Goal: Task Accomplishment & Management: Complete application form

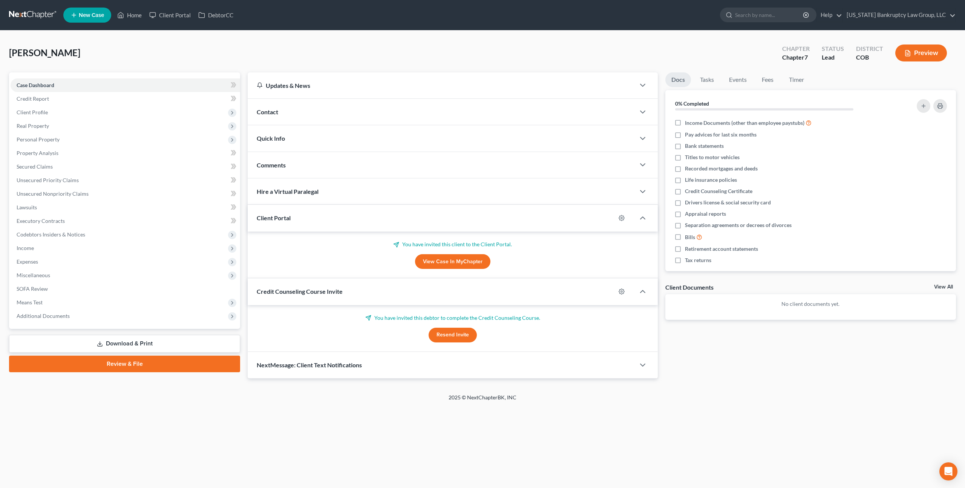
click at [41, 15] on link at bounding box center [33, 15] width 48 height 14
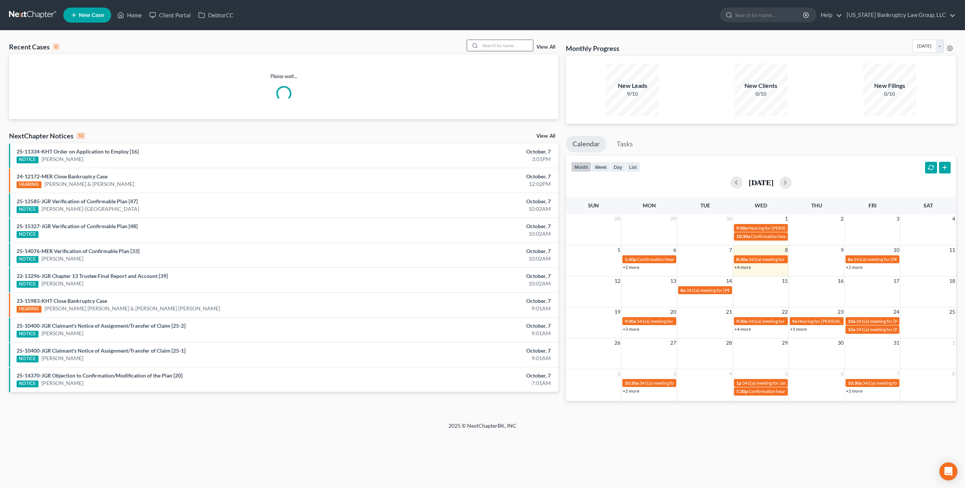
click at [489, 47] on input "search" at bounding box center [506, 45] width 53 height 11
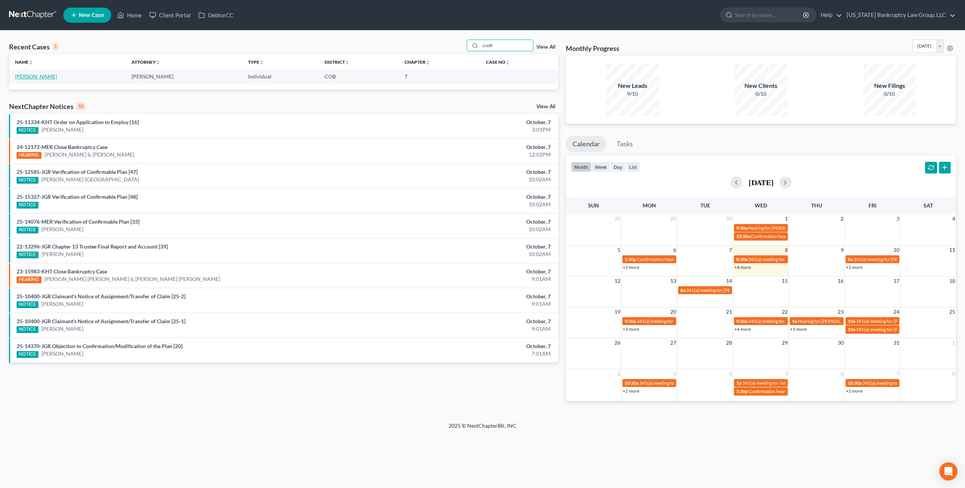
type input "croft"
click at [34, 77] on link "[PERSON_NAME]" at bounding box center [36, 76] width 42 height 6
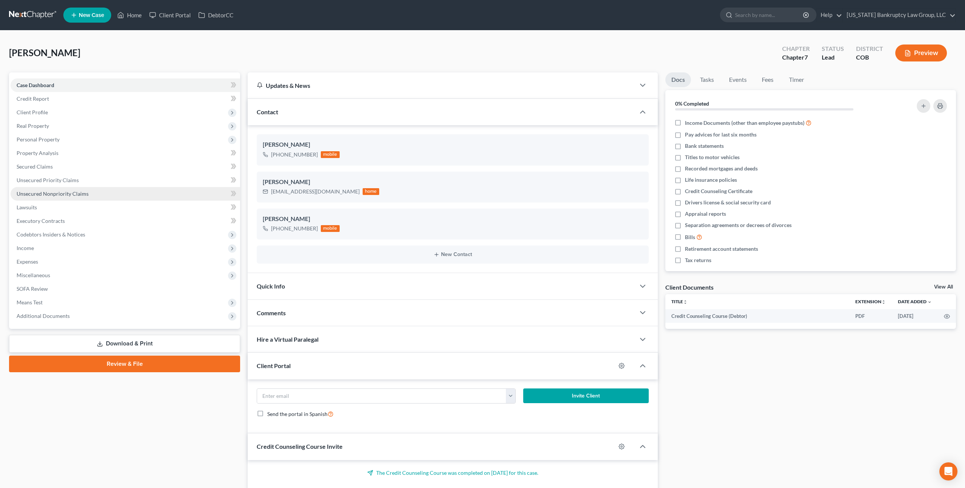
click at [83, 193] on span "Unsecured Nonpriority Claims" at bounding box center [53, 193] width 72 height 6
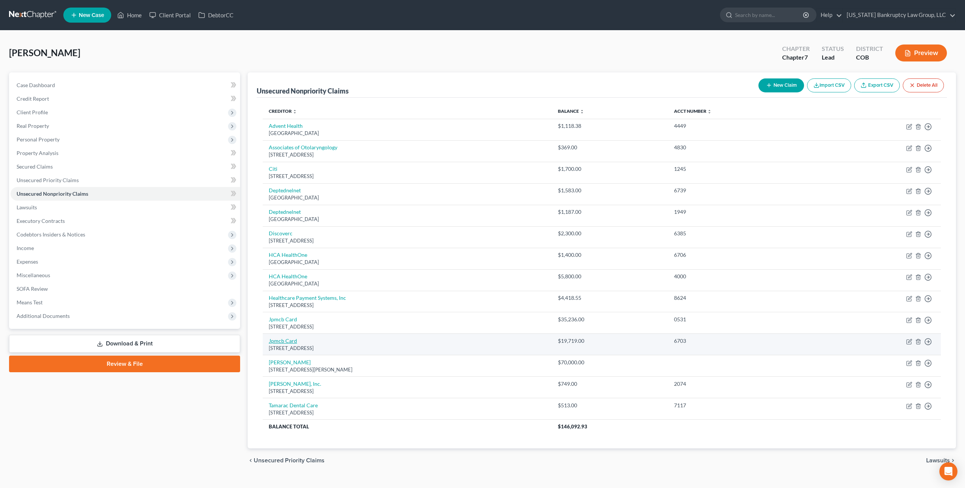
click at [284, 338] on link "Jpmcb Card" at bounding box center [283, 340] width 28 height 6
select select "7"
select select "0"
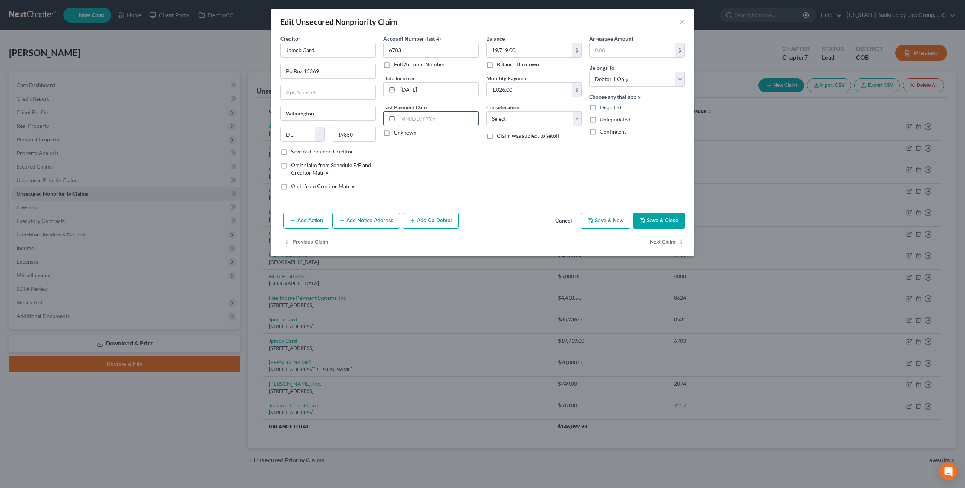
click at [402, 117] on input "text" at bounding box center [438, 119] width 81 height 14
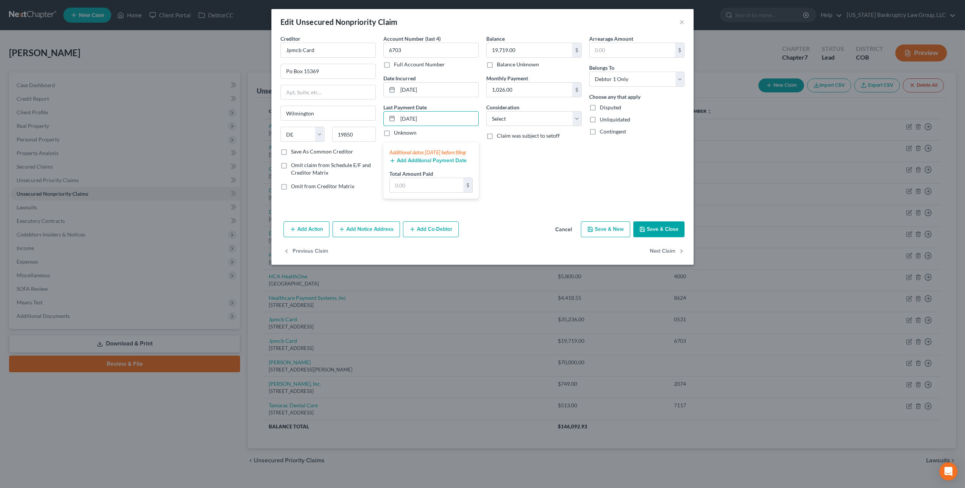
type input "09/30/2025"
click at [406, 164] on button "Add Additional Payment Date" at bounding box center [427, 161] width 77 height 6
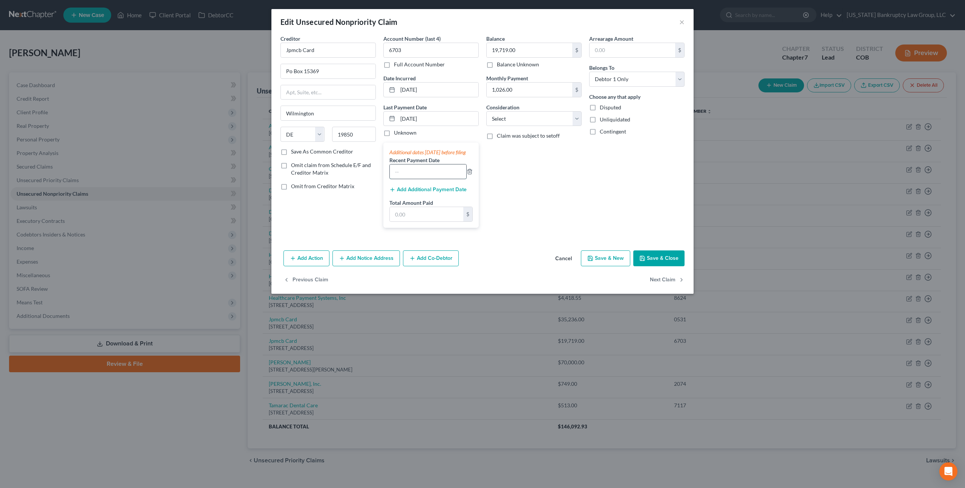
click at [399, 179] on input "text" at bounding box center [428, 171] width 77 height 14
type input "08/30/2025"
click at [405, 193] on button "Add Additional Payment Date" at bounding box center [427, 190] width 77 height 6
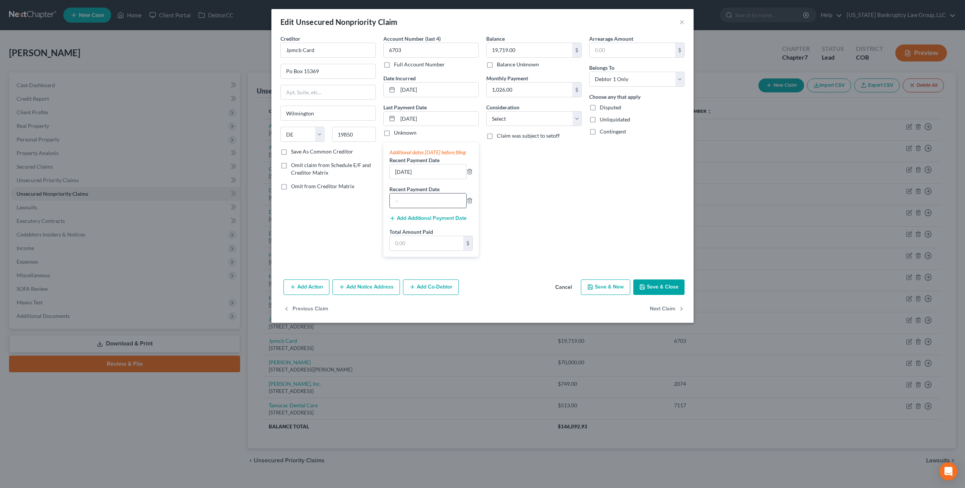
click at [405, 208] on input "text" at bounding box center [428, 200] width 77 height 14
type input "07/30/2025"
click at [409, 250] on input "text" at bounding box center [426, 243] width 73 height 14
paste input "8,774.11"
type input "8,774.11"
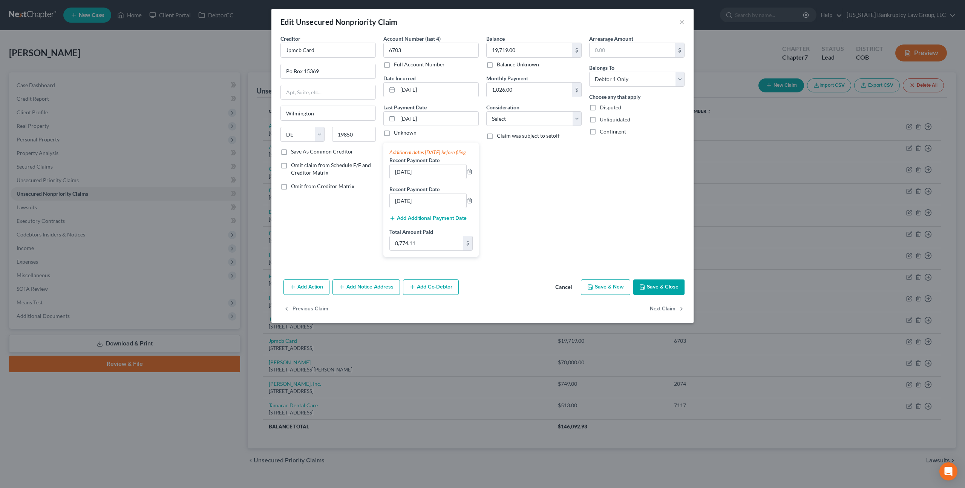
click at [659, 294] on button "Save & Close" at bounding box center [658, 287] width 51 height 16
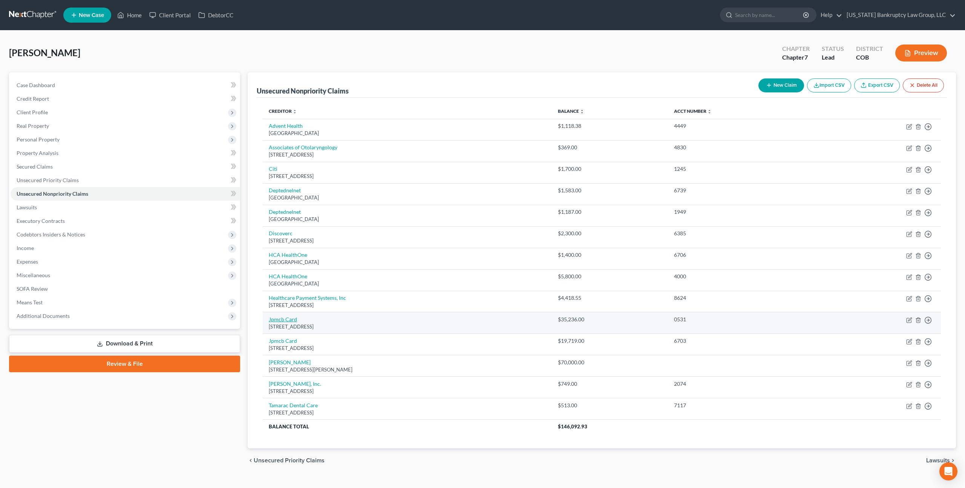
click at [288, 318] on link "Jpmcb Card" at bounding box center [283, 319] width 28 height 6
select select "7"
select select "0"
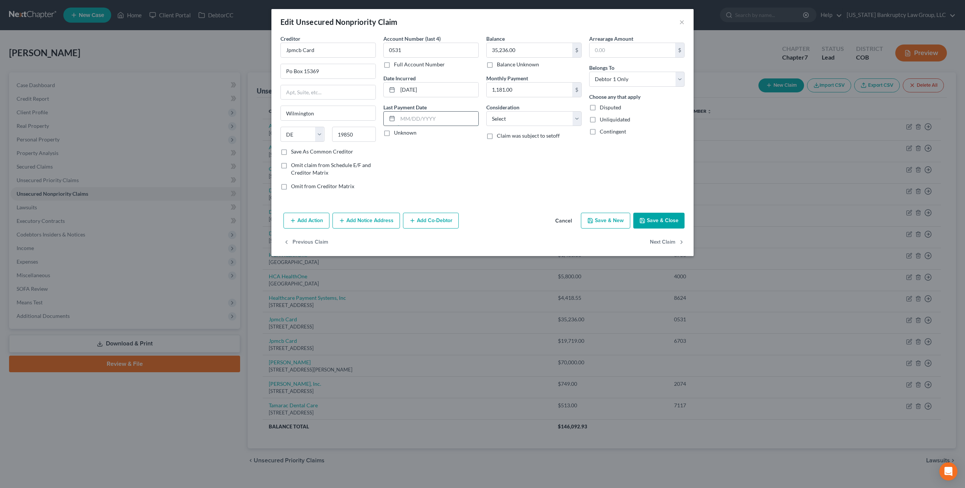
click at [403, 119] on input "text" at bounding box center [438, 119] width 81 height 14
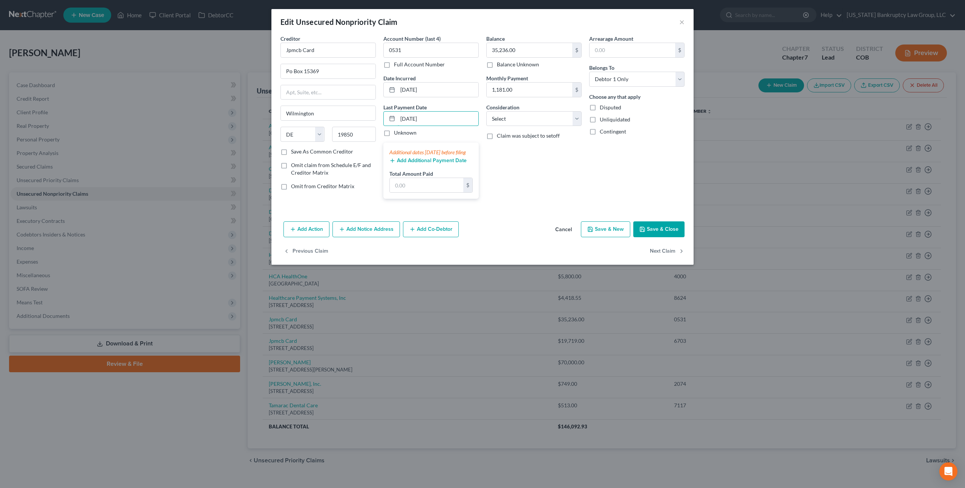
type input "09/30/2025"
click at [417, 164] on button "Add Additional Payment Date" at bounding box center [427, 161] width 77 height 6
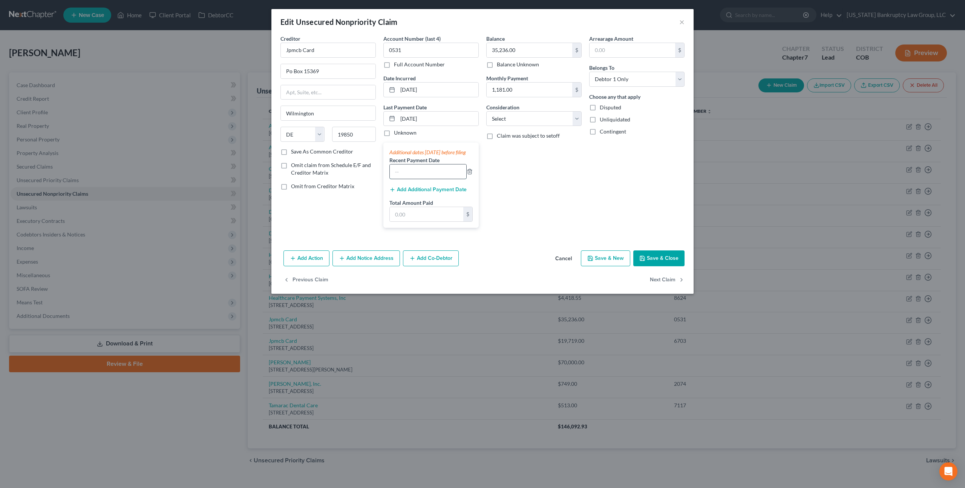
click at [411, 176] on input "text" at bounding box center [428, 171] width 77 height 14
type input "08/30/2025"
click at [413, 193] on div "Add Additional Payment Date" at bounding box center [430, 189] width 83 height 8
click at [414, 193] on button "Add Additional Payment Date" at bounding box center [427, 190] width 77 height 6
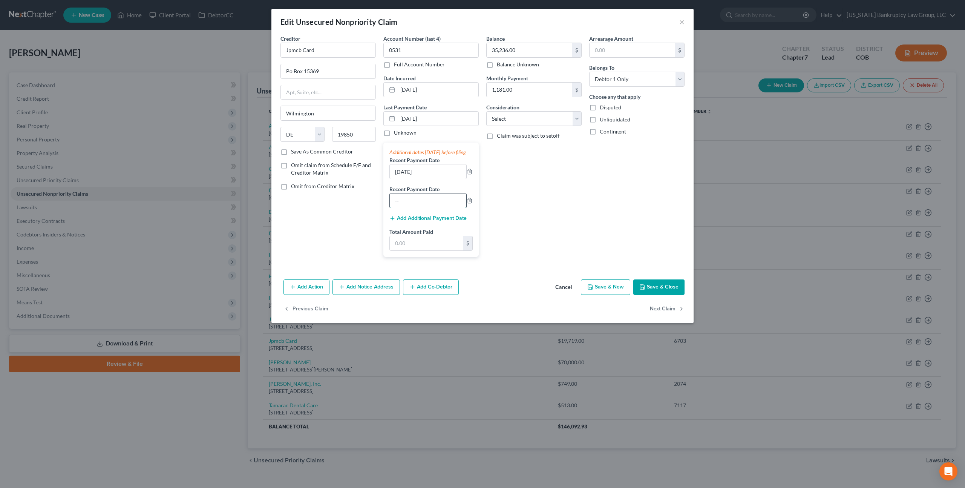
click at [405, 207] on input "text" at bounding box center [428, 200] width 77 height 14
type input "07/30/2025"
click at [400, 250] on input "text" at bounding box center [426, 243] width 73 height 14
paste input "5,870"
type input "5,870"
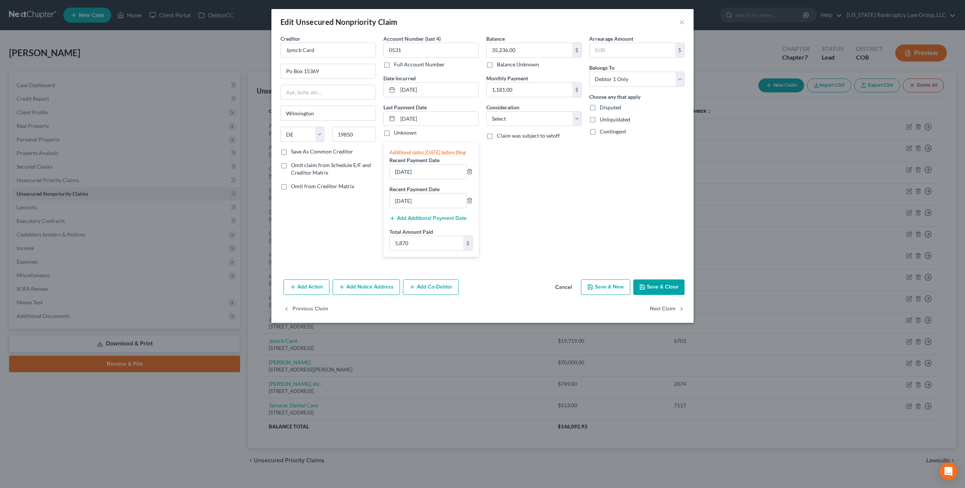
click at [654, 292] on button "Save & Close" at bounding box center [658, 287] width 51 height 16
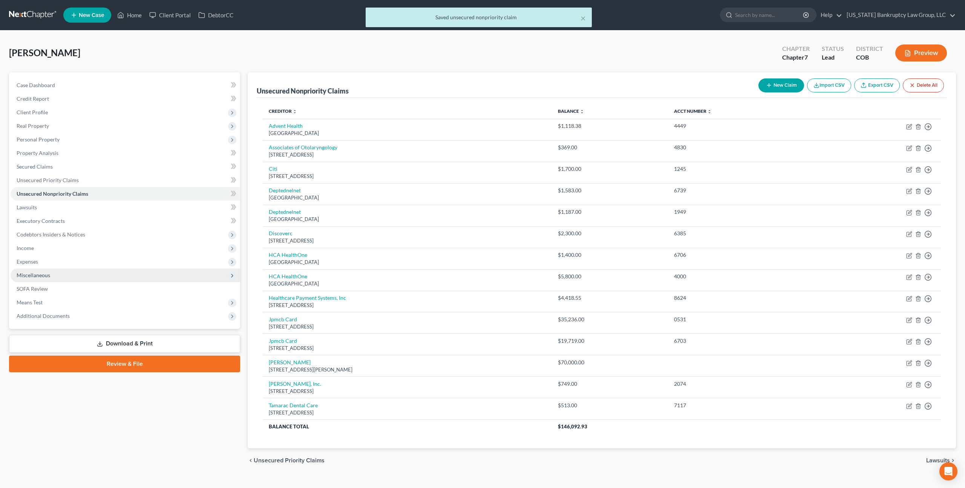
click at [42, 272] on span "Miscellaneous" at bounding box center [34, 275] width 34 height 6
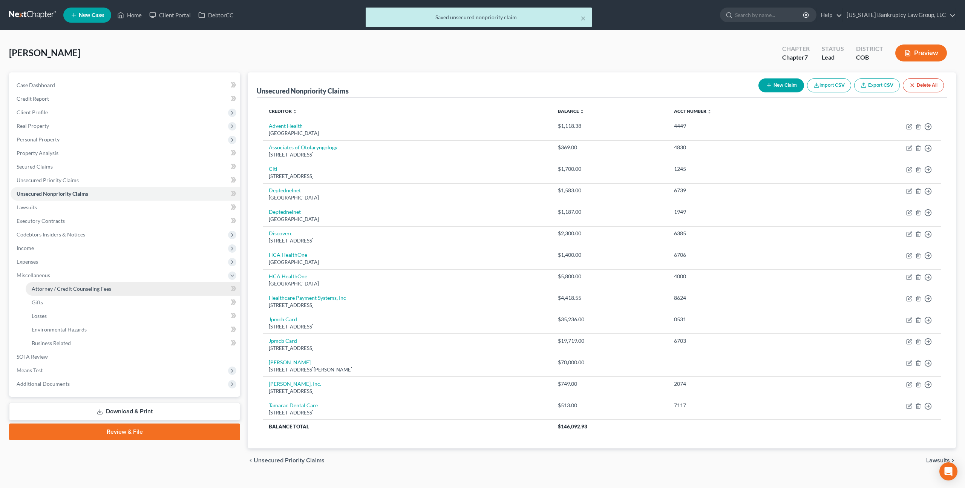
click at [71, 288] on span "Attorney / Credit Counseling Fees" at bounding box center [72, 288] width 80 height 6
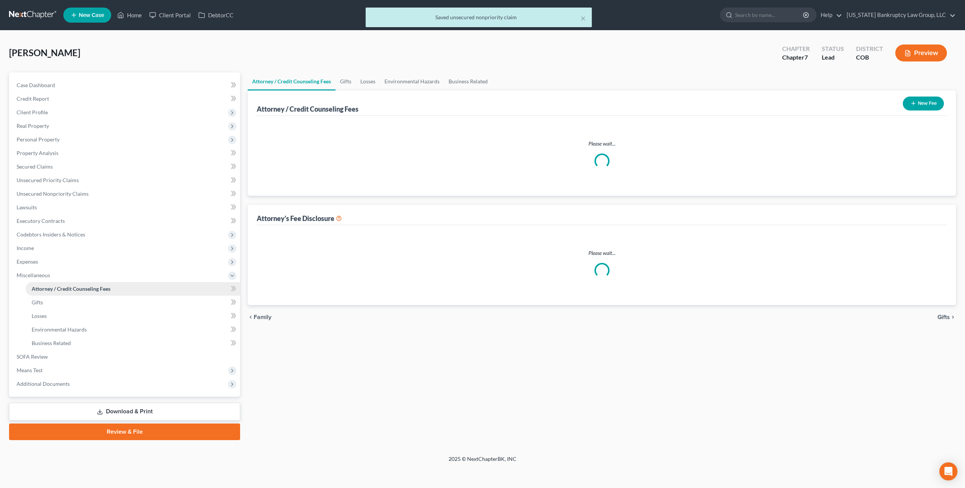
select select "0"
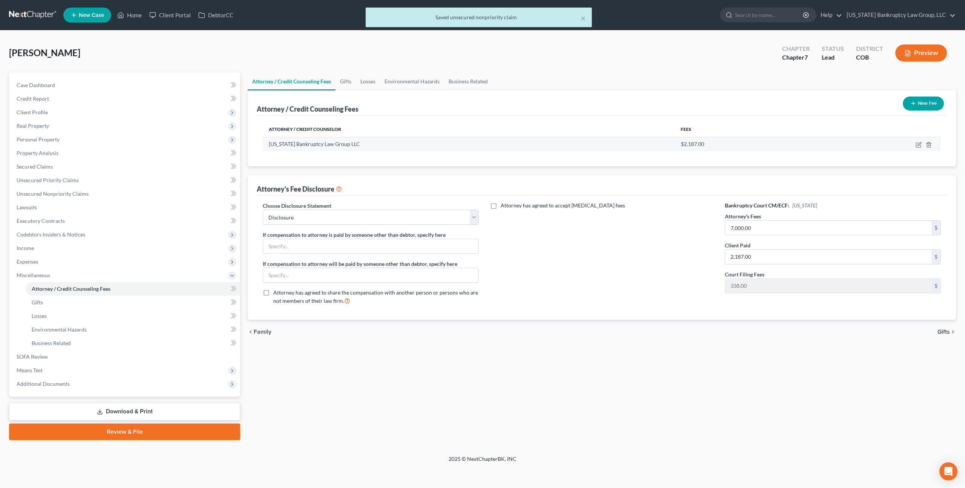
click at [921, 145] on td at bounding box center [878, 144] width 125 height 14
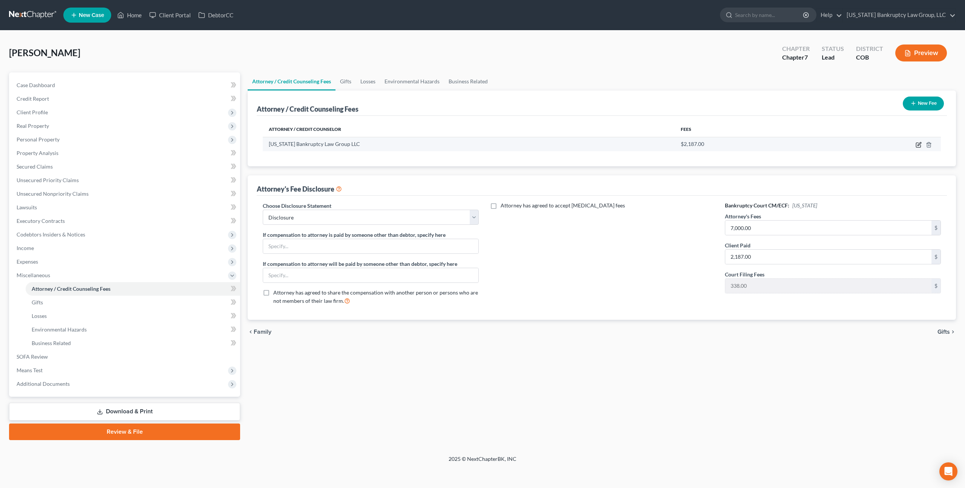
click at [920, 145] on icon "button" at bounding box center [918, 145] width 5 height 5
select select "5"
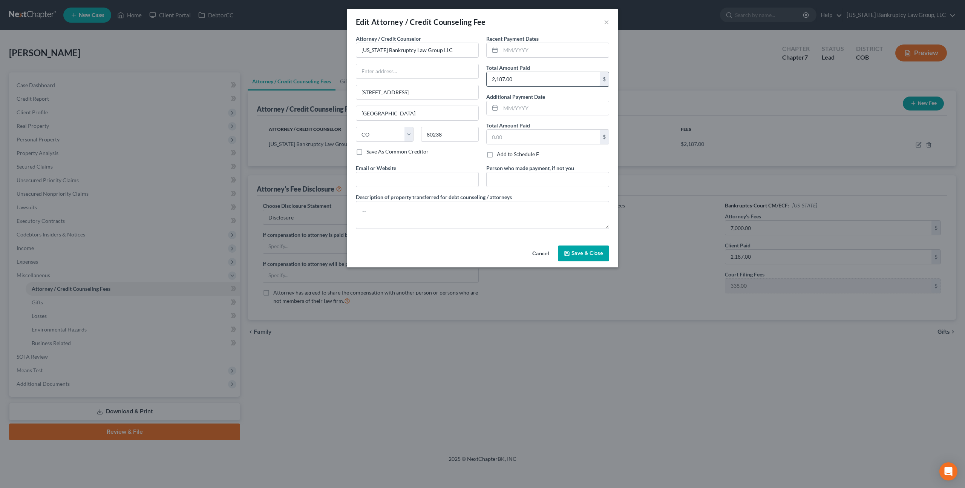
click at [497, 80] on input "2,187.00" at bounding box center [543, 79] width 113 height 14
type input "2,162.00"
click at [570, 252] on button "Save & Close" at bounding box center [583, 253] width 51 height 16
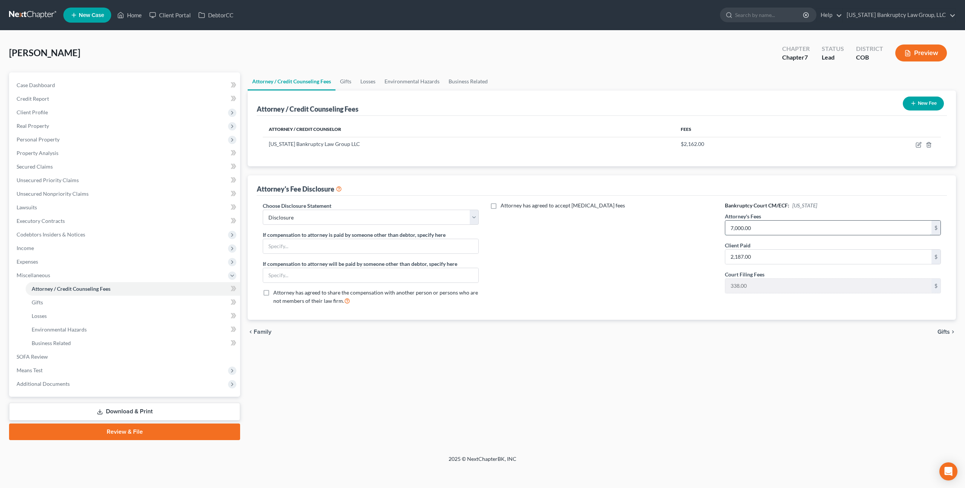
click at [730, 223] on input "7,000.00" at bounding box center [828, 227] width 206 height 14
type input "2,162.00"
click at [47, 115] on span "Client Profile" at bounding box center [126, 113] width 230 height 14
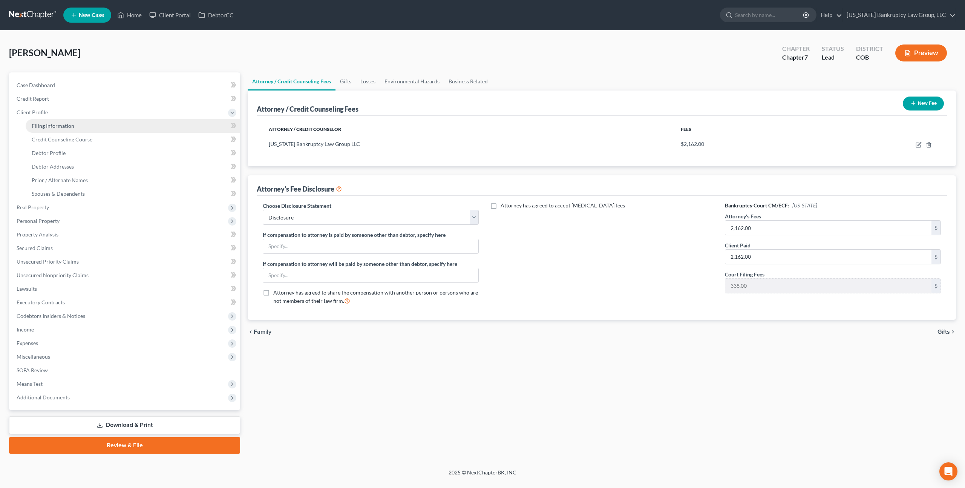
click at [55, 127] on span "Filing Information" at bounding box center [53, 125] width 43 height 6
select select "1"
select select "0"
select select "5"
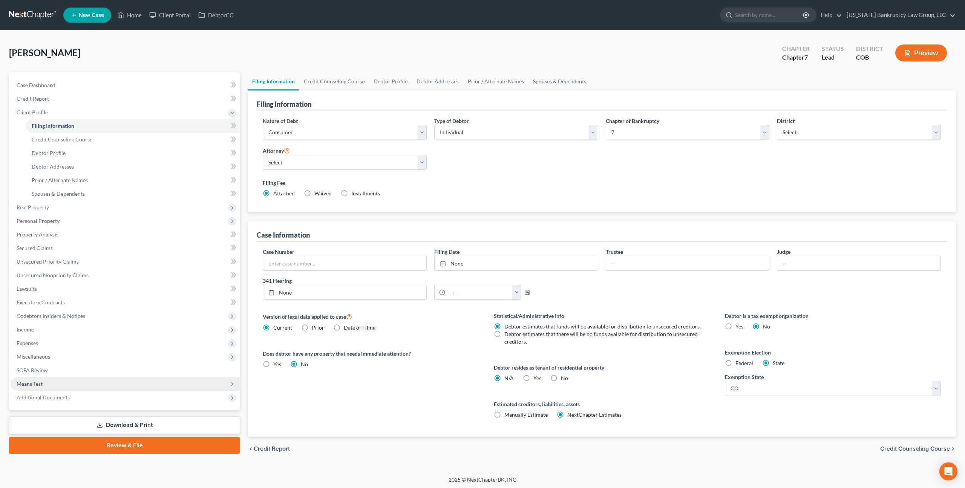
click at [44, 380] on span "Means Test" at bounding box center [126, 384] width 230 height 14
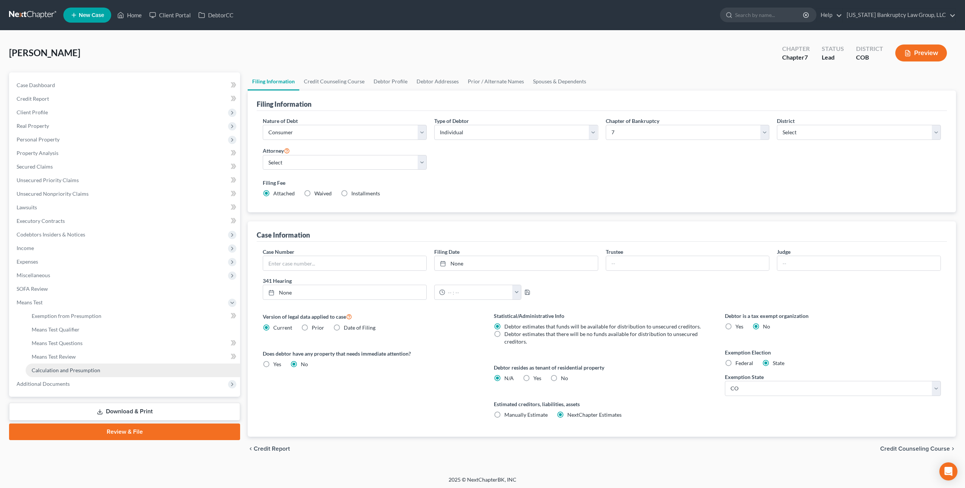
click at [55, 370] on span "Calculation and Presumption" at bounding box center [66, 370] width 69 height 6
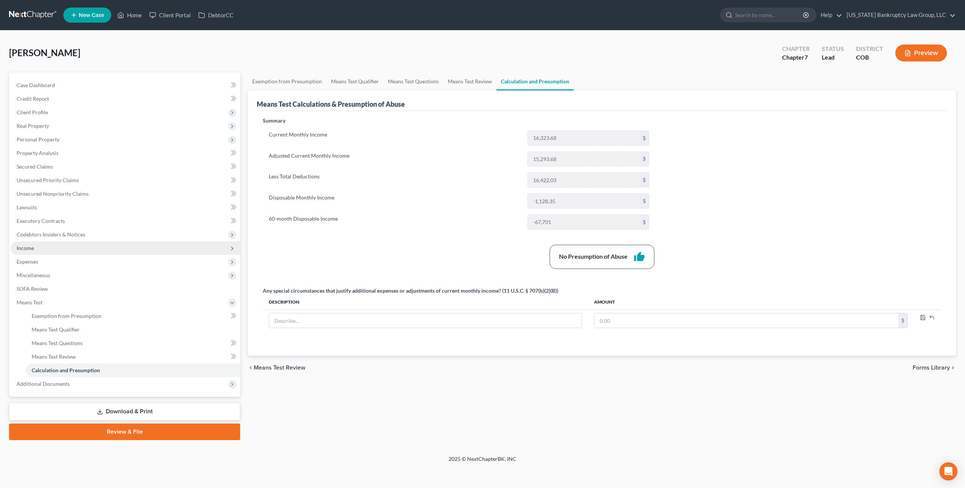
click at [32, 250] on span "Income" at bounding box center [25, 248] width 17 height 6
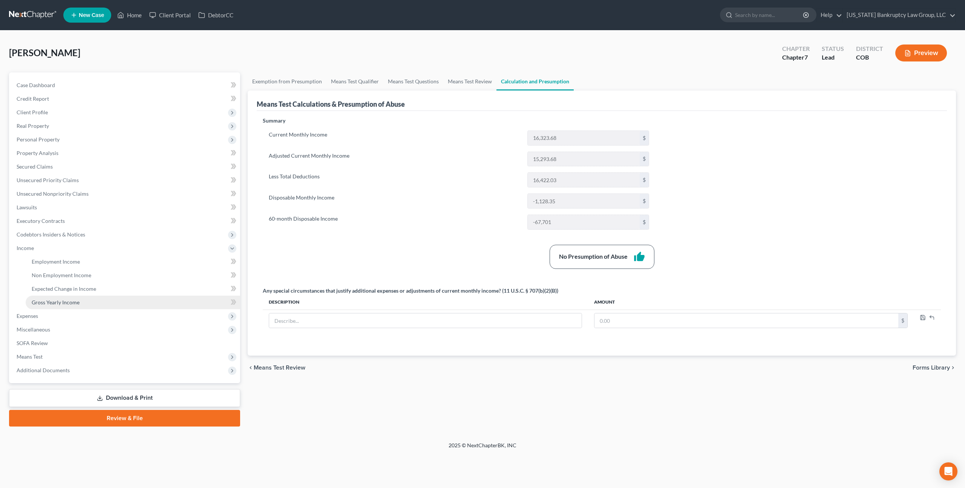
click at [74, 301] on span "Gross Yearly Income" at bounding box center [56, 302] width 48 height 6
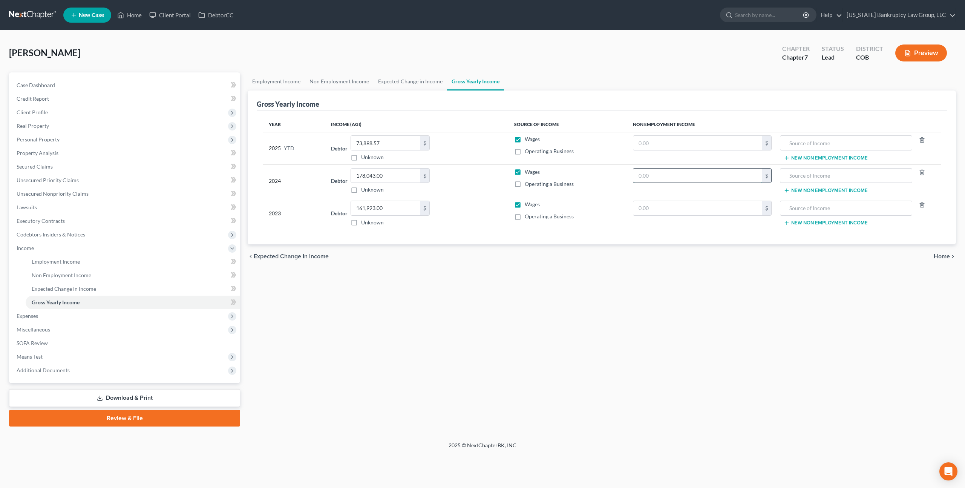
click at [643, 176] on input "text" at bounding box center [697, 175] width 129 height 14
click at [660, 143] on input "text" at bounding box center [697, 143] width 129 height 14
type input "7,150.74"
type input "FAMLI"
click at [642, 176] on input "text" at bounding box center [697, 175] width 129 height 14
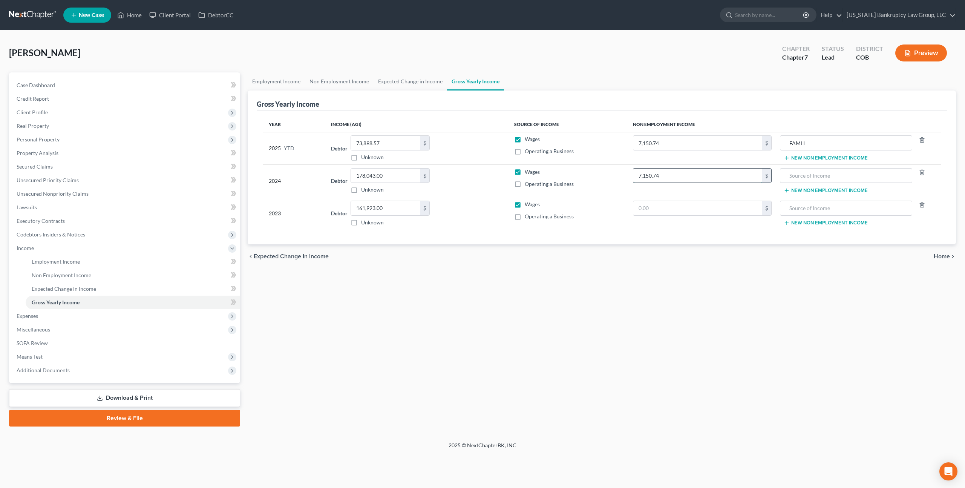
type input "7,150.74"
type input "FAMLI"
click at [48, 113] on span "Client Profile" at bounding box center [126, 113] width 230 height 14
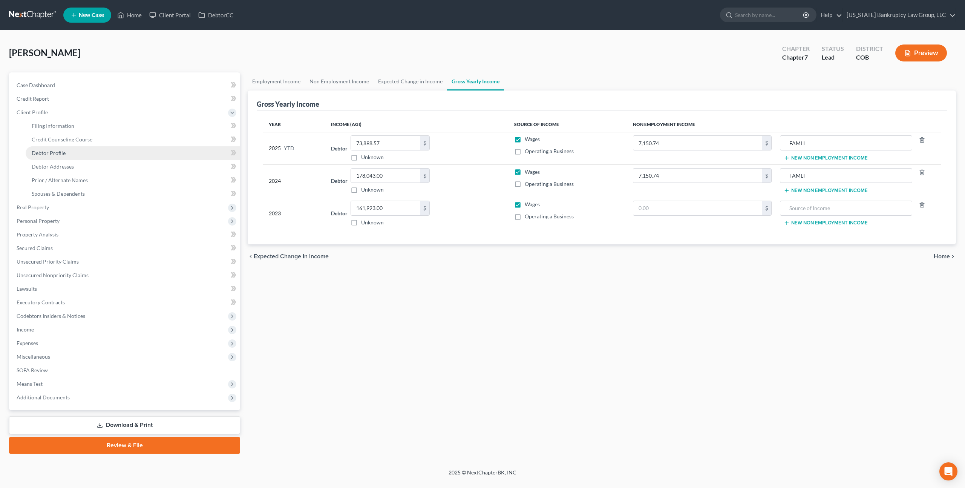
click at [66, 155] on link "Debtor Profile" at bounding box center [133, 153] width 214 height 14
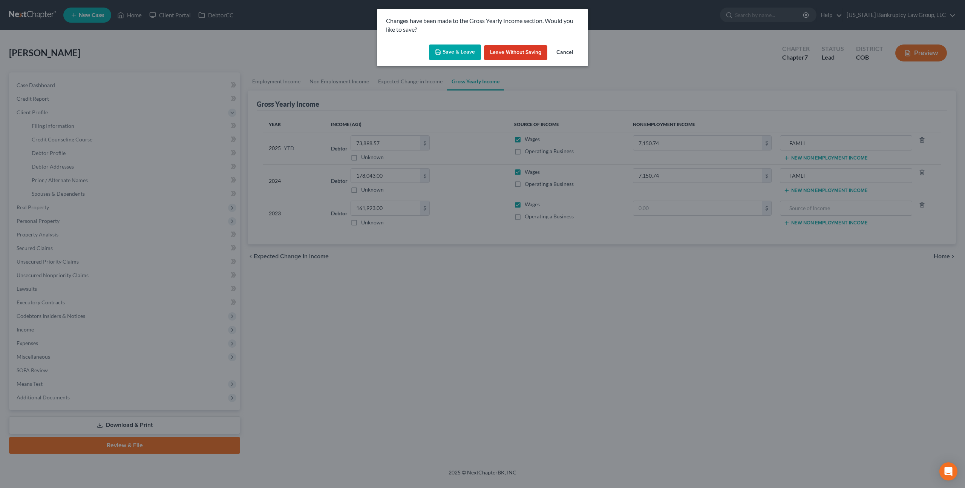
click at [449, 54] on button "Save & Leave" at bounding box center [455, 52] width 52 height 16
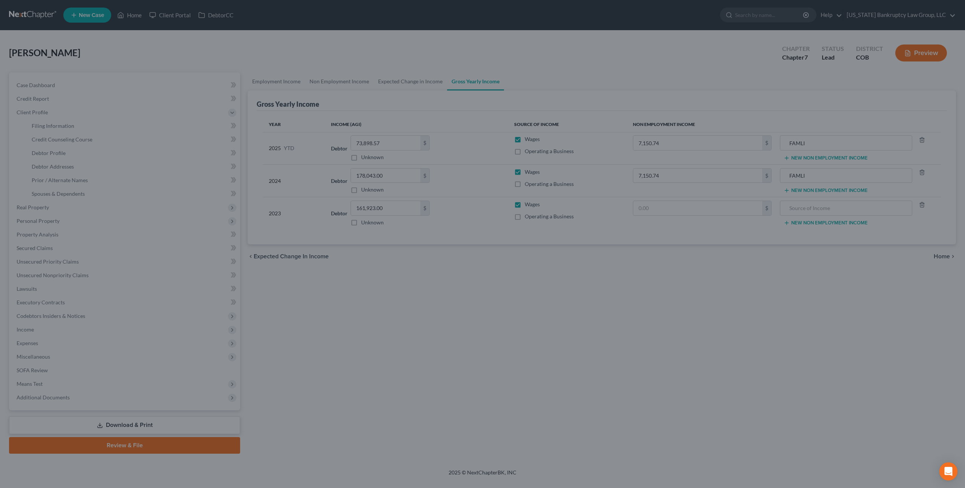
select select "1"
select select "3"
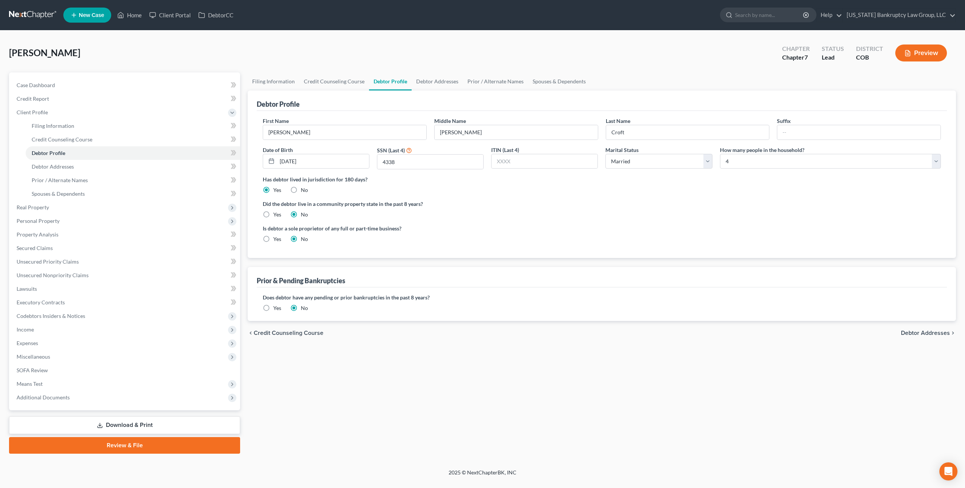
click at [273, 213] on label "Yes" at bounding box center [277, 215] width 8 height 8
click at [276, 213] on input "Yes" at bounding box center [278, 213] width 5 height 5
radio input "true"
radio input "false"
click at [44, 369] on span "SOFA Review" at bounding box center [32, 370] width 31 height 6
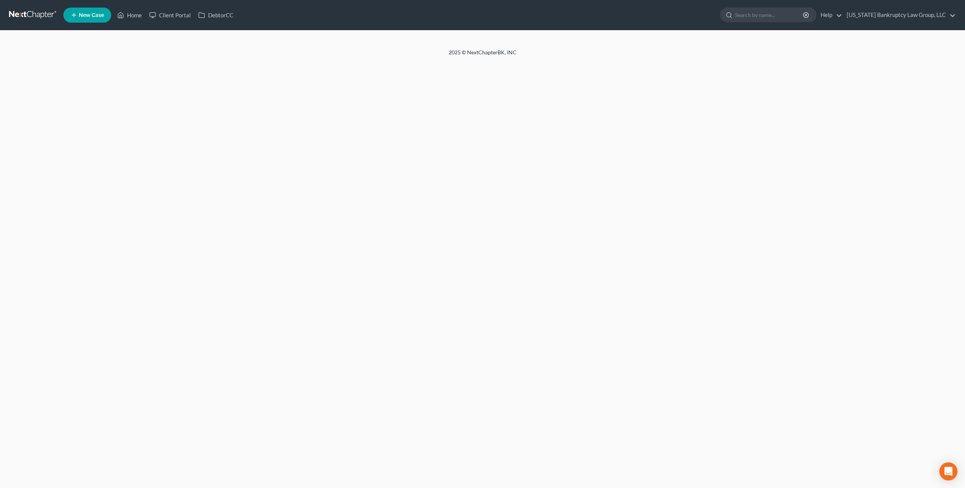
select select "1"
select select "3"
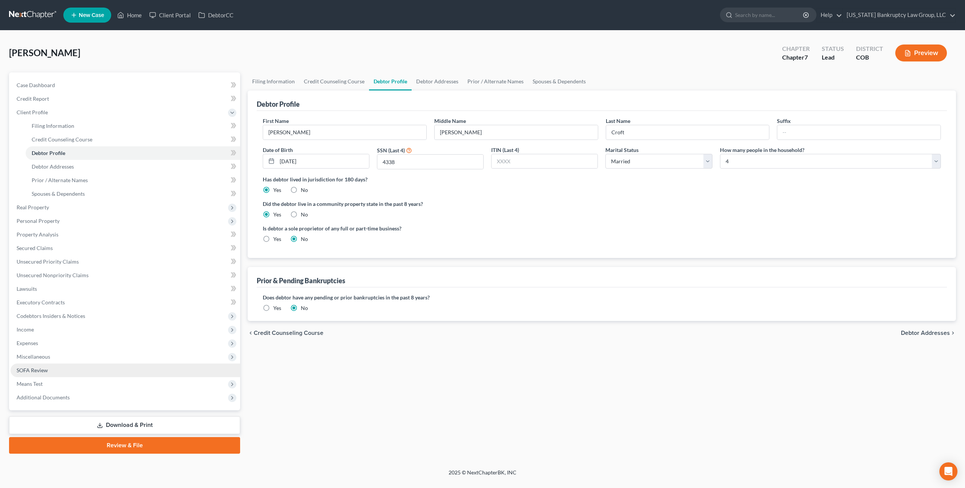
click at [36, 374] on link "SOFA Review" at bounding box center [126, 370] width 230 height 14
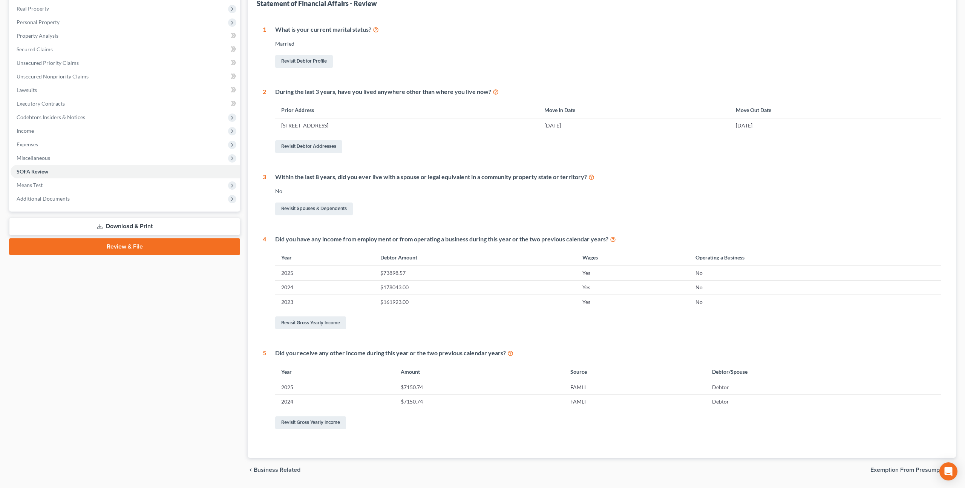
scroll to position [118, 0]
click at [314, 207] on link "Revisit Spouses & Dependents" at bounding box center [314, 208] width 78 height 13
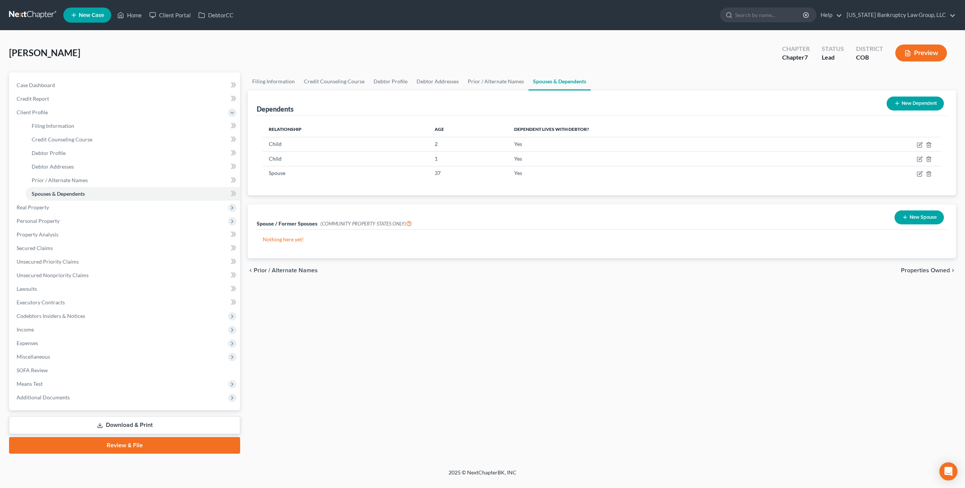
click at [908, 217] on button "New Spouse" at bounding box center [918, 217] width 49 height 14
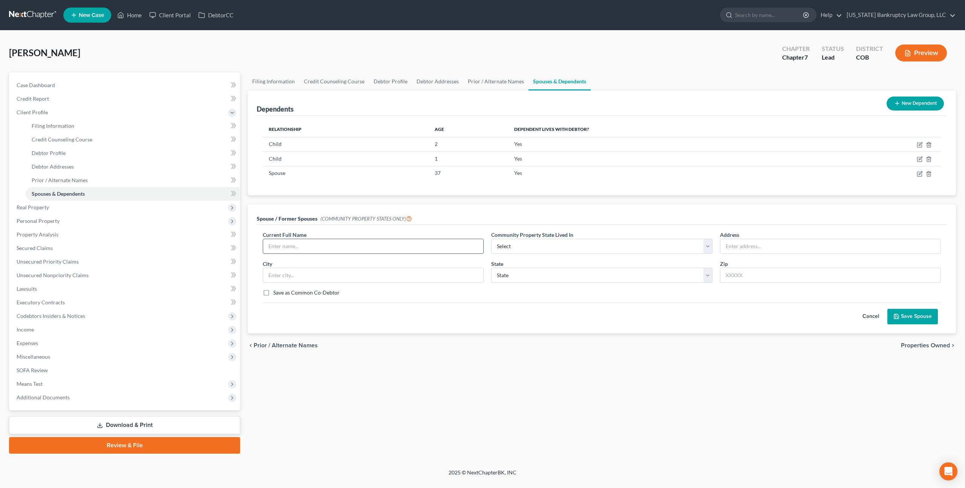
click at [321, 246] on input "text" at bounding box center [373, 246] width 220 height 14
type input "Colin Kelly"
select select "1"
click at [739, 246] on input "8863 Nassau" at bounding box center [830, 246] width 220 height 14
type input "8863 East Nassau Avenue"
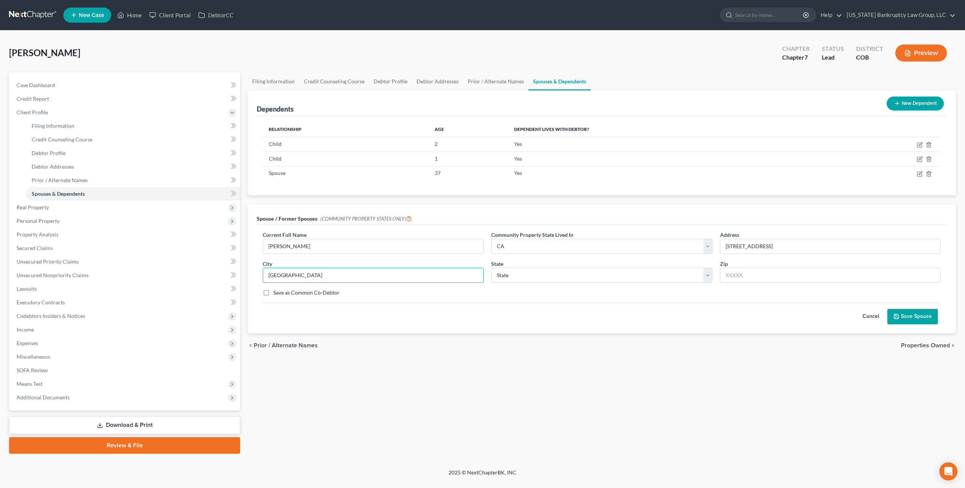
type input "Denver"
select select "5"
type input "80237"
click at [273, 291] on label "Save as Common Co-Debtor" at bounding box center [306, 293] width 66 height 8
click at [276, 291] on input "Save as Common Co-Debtor" at bounding box center [278, 291] width 5 height 5
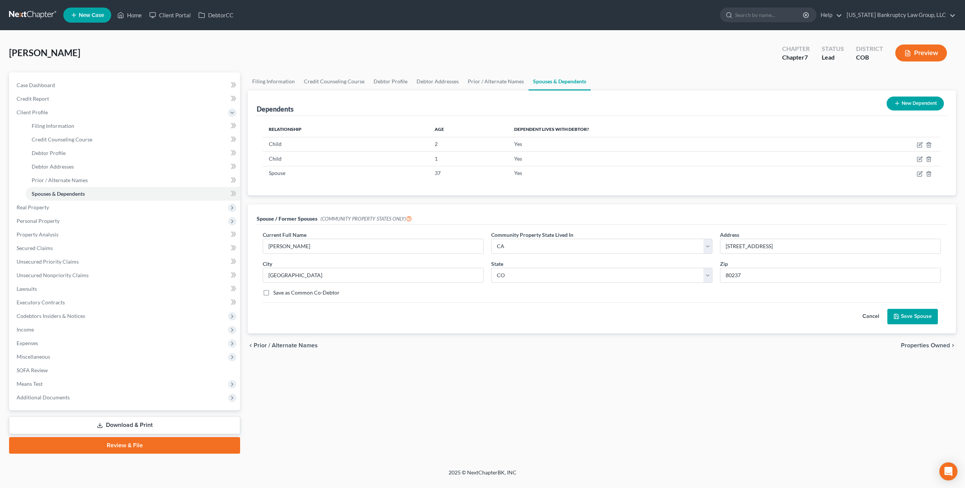
checkbox input "true"
click at [906, 315] on button "Save Spouse" at bounding box center [912, 317] width 51 height 16
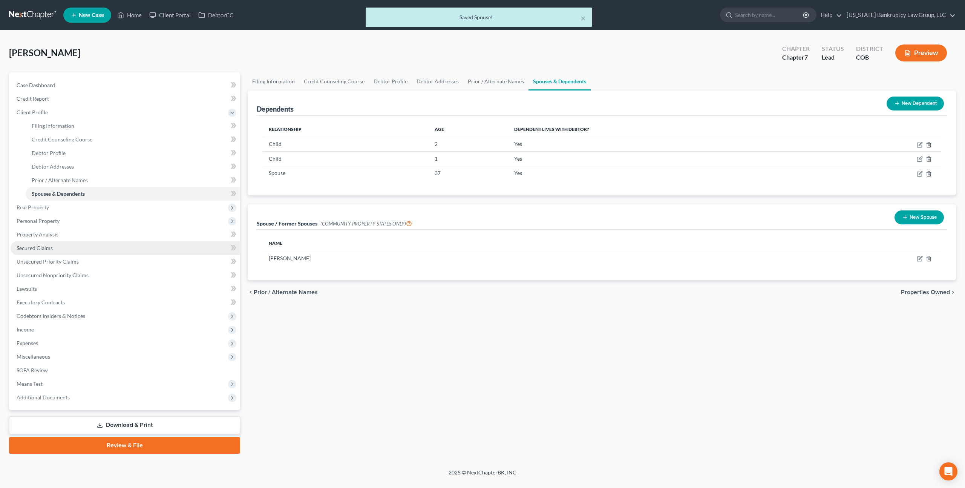
click at [57, 249] on link "Secured Claims" at bounding box center [126, 248] width 230 height 14
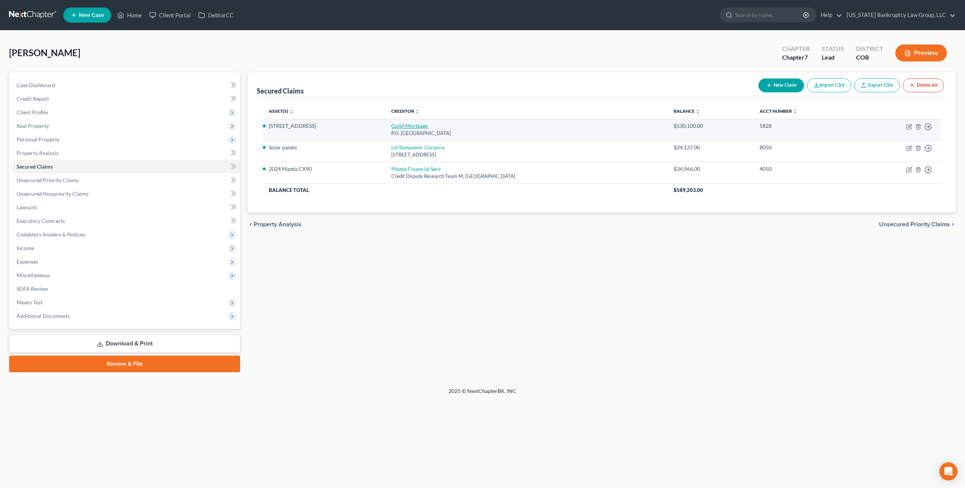
click at [428, 125] on link "Guild Mortgage" at bounding box center [409, 125] width 37 height 6
select select "4"
select select "3"
select select "4"
select select "0"
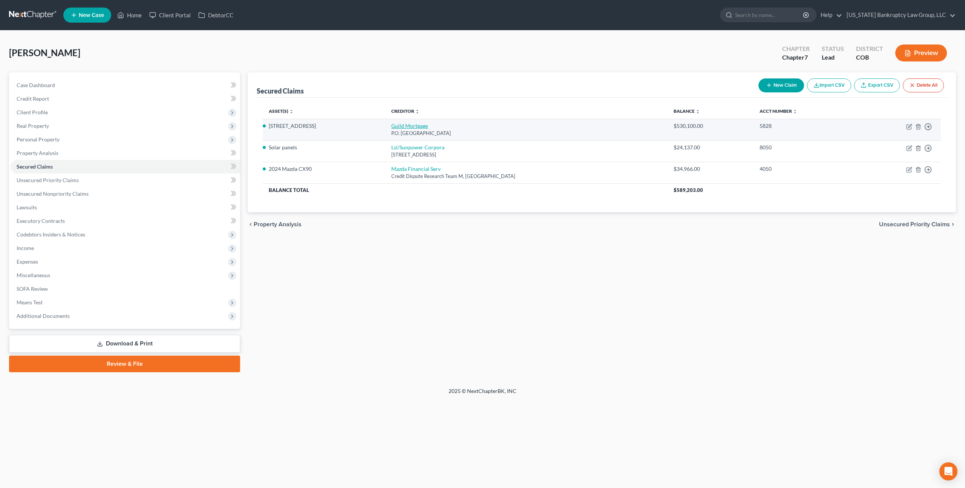
select select "0"
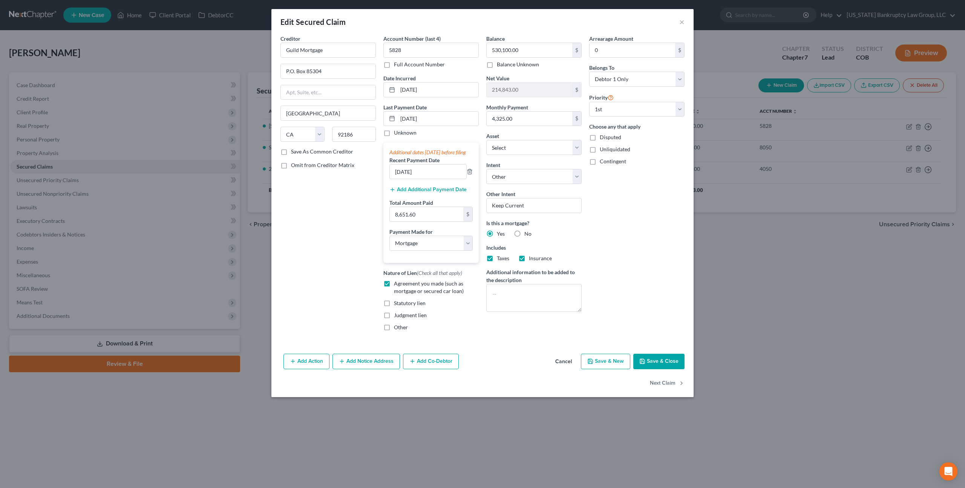
click at [420, 367] on button "Add Co-Debtor" at bounding box center [431, 362] width 56 height 16
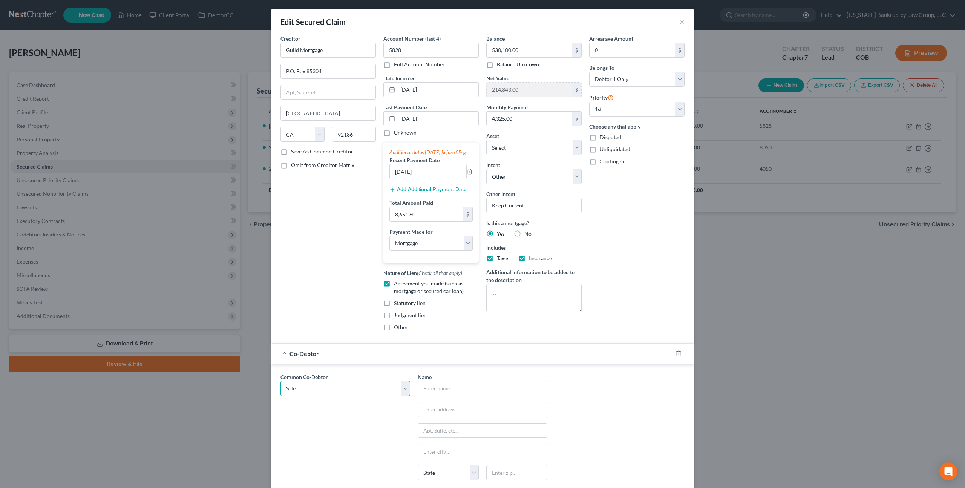
click at [337, 390] on select "Select Colin Kelly" at bounding box center [345, 388] width 130 height 15
select select "0"
click at [280, 388] on select "Select Colin Kelly" at bounding box center [345, 388] width 130 height 15
type input "Colin Kelly"
type input "8863 East Nassau Avenue"
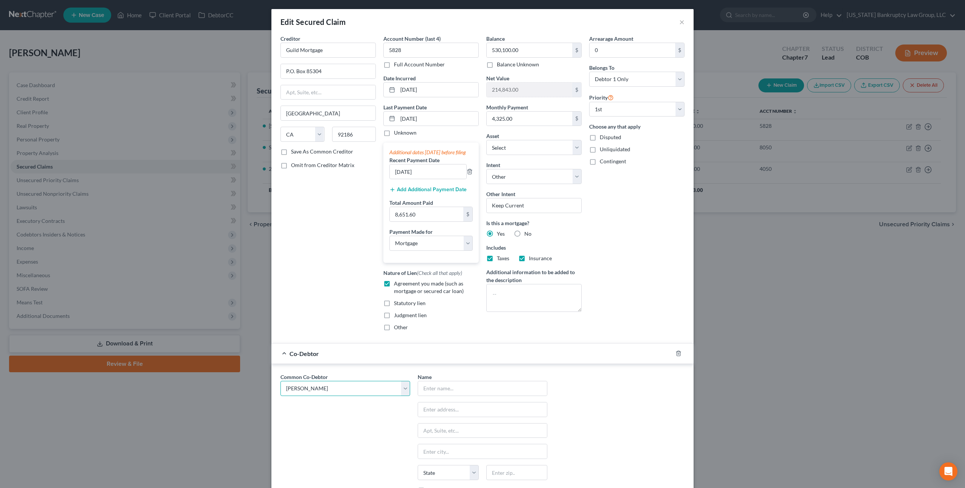
type input "Denver"
select select "5"
type input "80237"
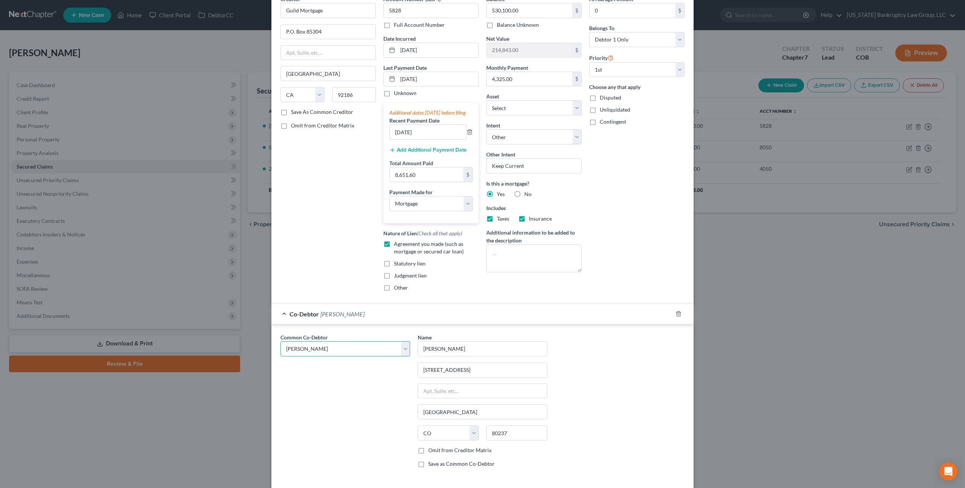
scroll to position [102, 0]
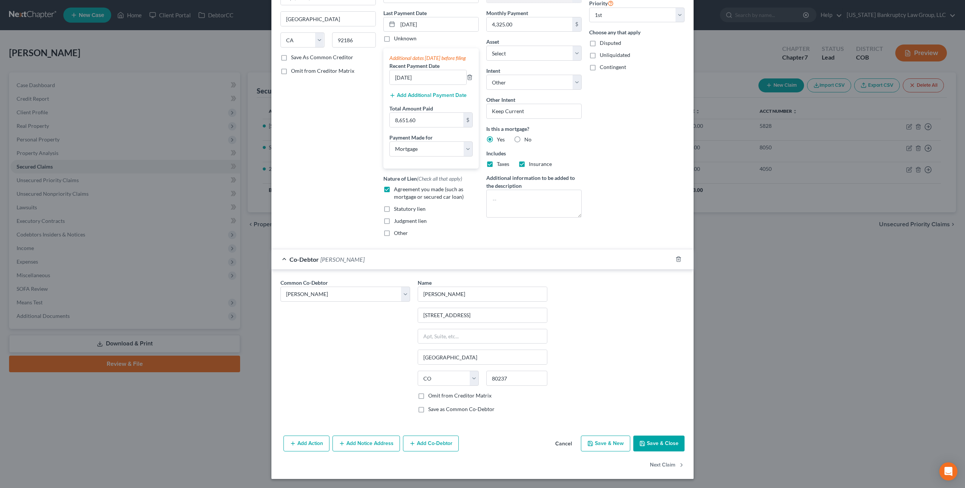
click at [650, 442] on button "Save & Close" at bounding box center [658, 443] width 51 height 16
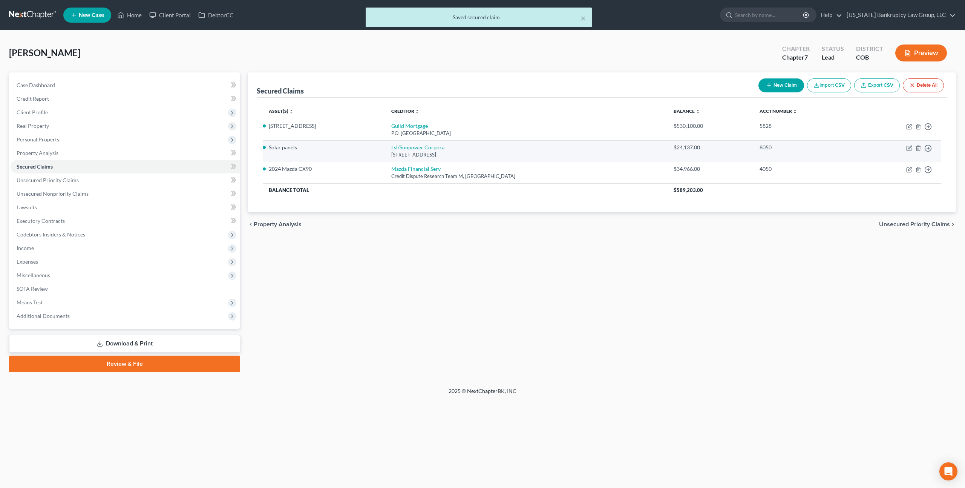
click at [436, 146] on link "Lsl/Sunpower Corpora" at bounding box center [417, 147] width 53 height 6
select select "43"
select select "0"
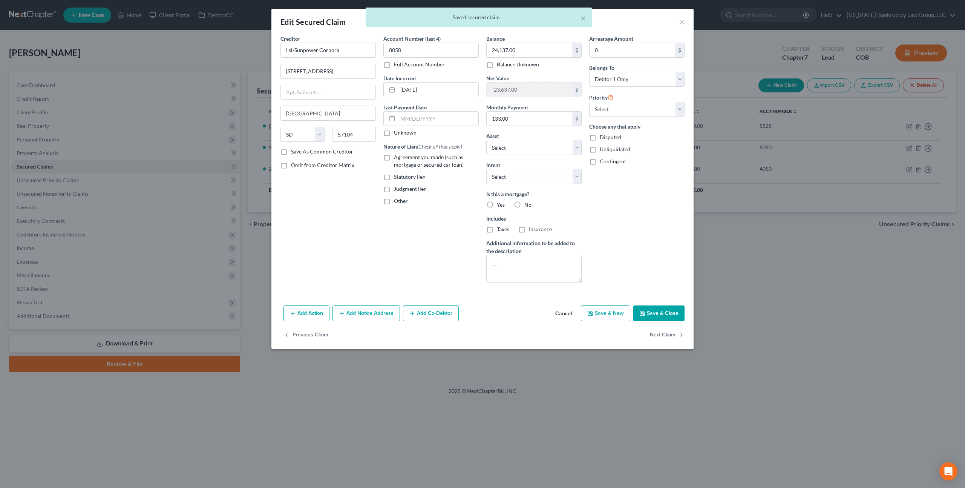
click at [424, 314] on button "Add Co-Debtor" at bounding box center [431, 313] width 56 height 16
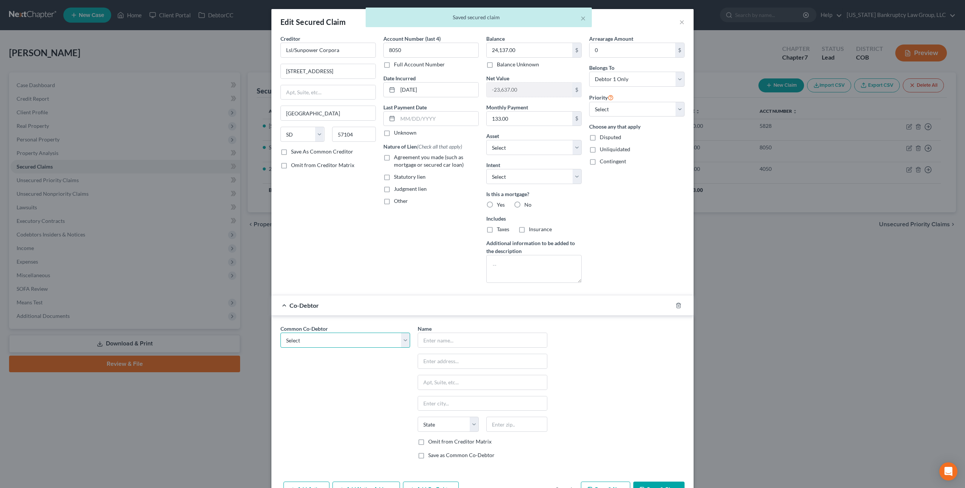
click at [347, 343] on select "Select Colin Kelly" at bounding box center [345, 339] width 130 height 15
select select "0"
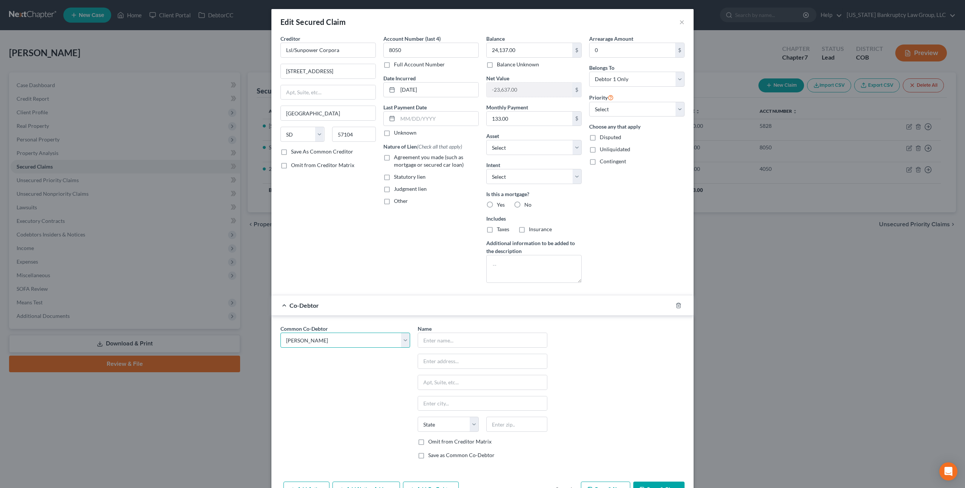
click at [280, 332] on select "Select Colin Kelly" at bounding box center [345, 339] width 130 height 15
type input "Colin Kelly"
type input "8863 East Nassau Avenue"
type input "Denver"
select select "5"
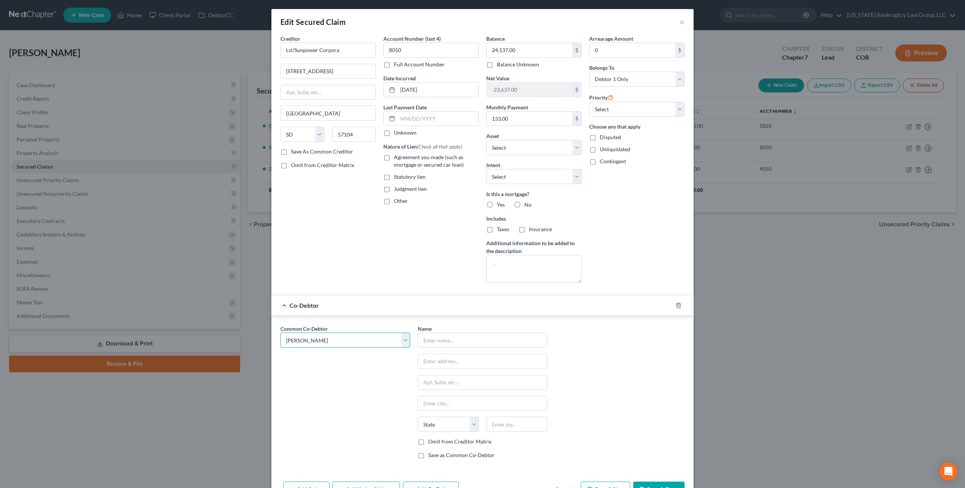
type input "80237"
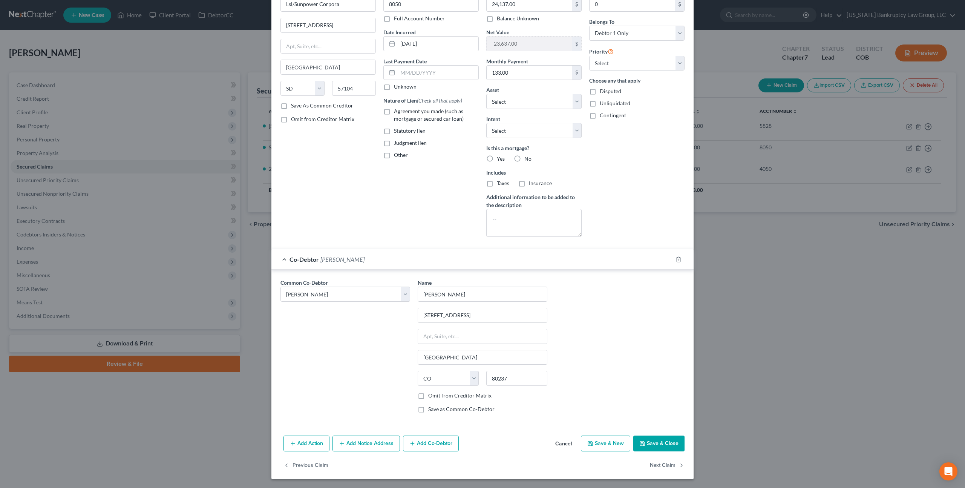
click at [655, 446] on button "Save & Close" at bounding box center [658, 443] width 51 height 16
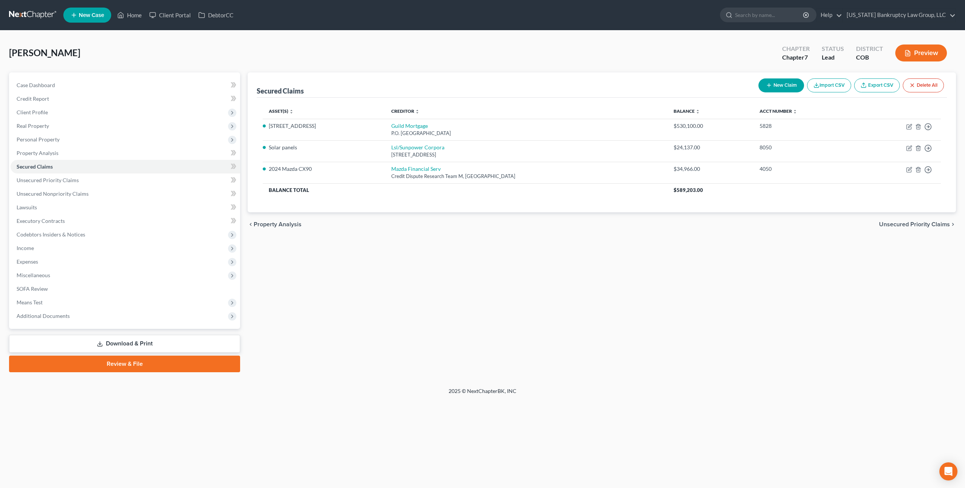
click at [137, 345] on link "Download & Print" at bounding box center [124, 344] width 231 height 18
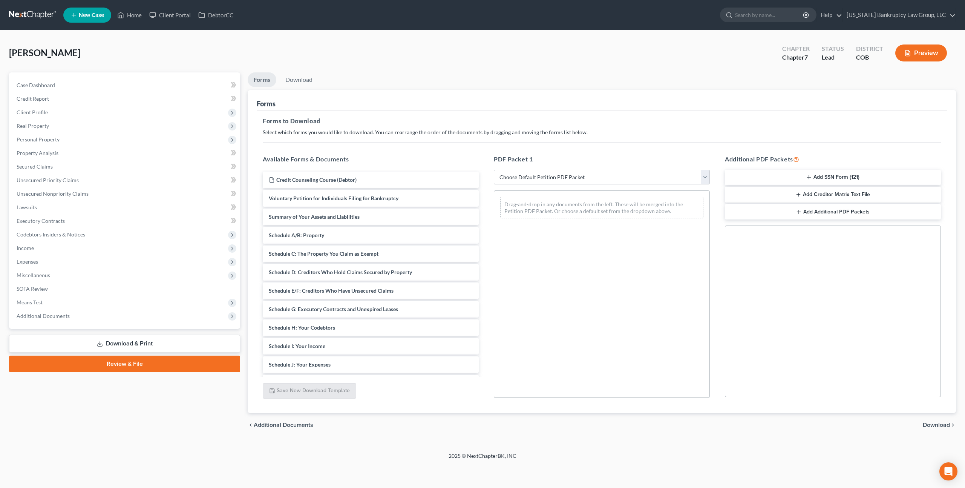
click at [576, 175] on select "Choose Default Petition PDF Packet Complete Bankruptcy Petition (all forms and …" at bounding box center [602, 177] width 216 height 15
select select "0"
click at [494, 170] on select "Choose Default Petition PDF Packet Complete Bankruptcy Petition (all forms and …" at bounding box center [602, 177] width 216 height 15
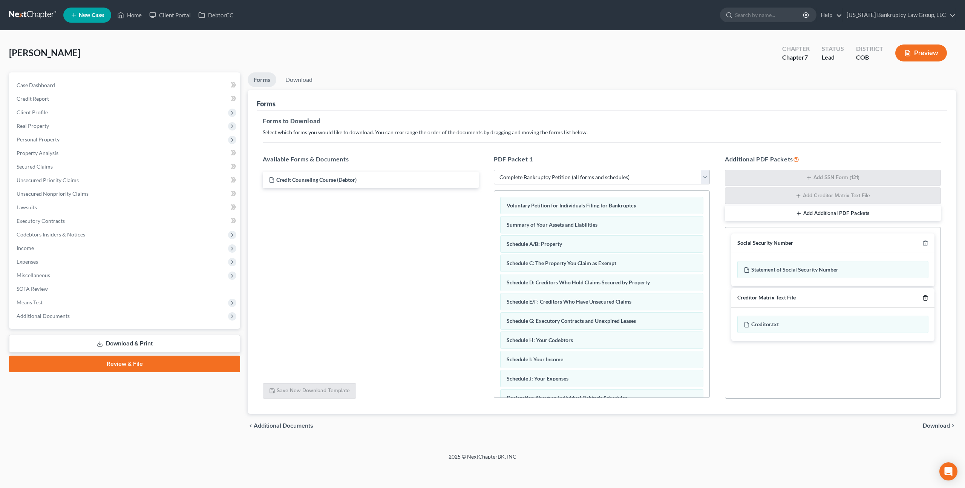
click at [924, 297] on icon "button" at bounding box center [925, 298] width 6 height 6
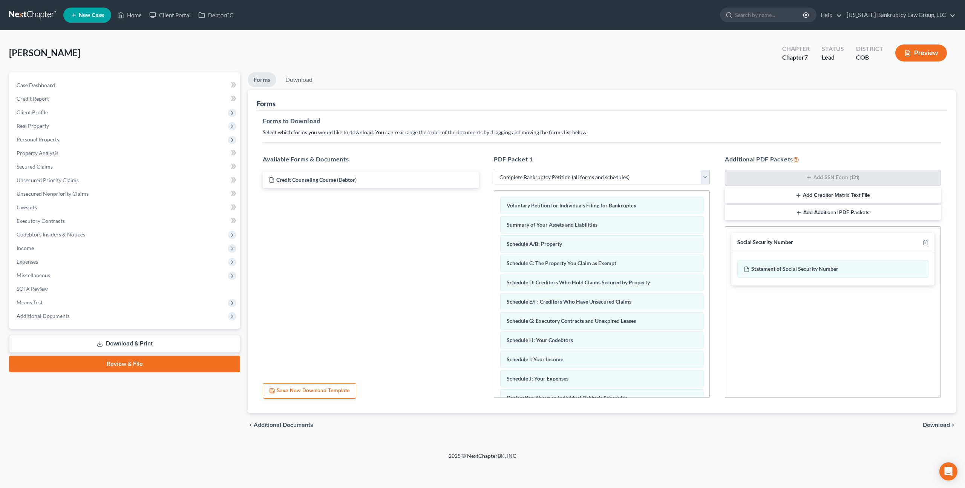
click at [939, 424] on span "Download" at bounding box center [936, 425] width 27 height 6
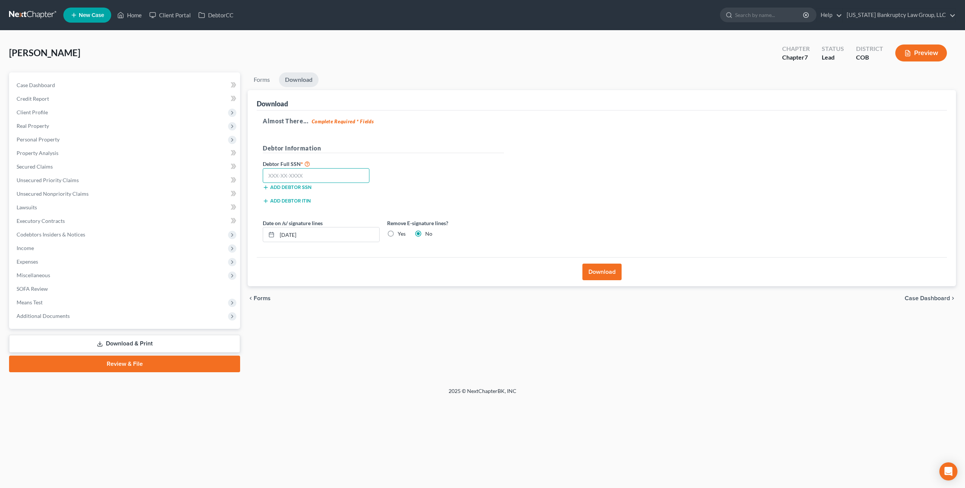
click at [343, 173] on input "text" at bounding box center [316, 175] width 107 height 15
type input "624-32-4338"
click at [600, 269] on button "Download" at bounding box center [601, 271] width 39 height 17
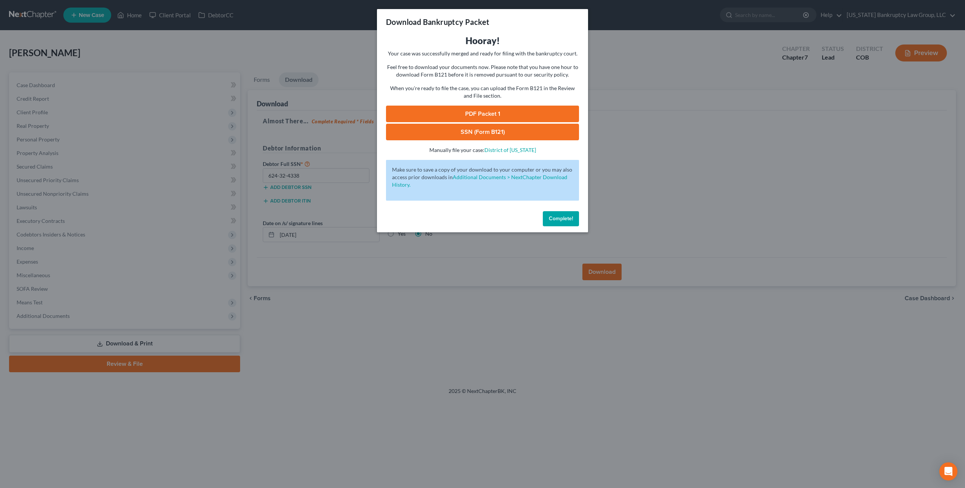
click at [498, 112] on link "PDF Packet 1" at bounding box center [482, 114] width 193 height 17
click at [447, 129] on link "SSN (Form B121)" at bounding box center [482, 132] width 193 height 17
click at [558, 219] on span "Complete!" at bounding box center [561, 218] width 24 height 6
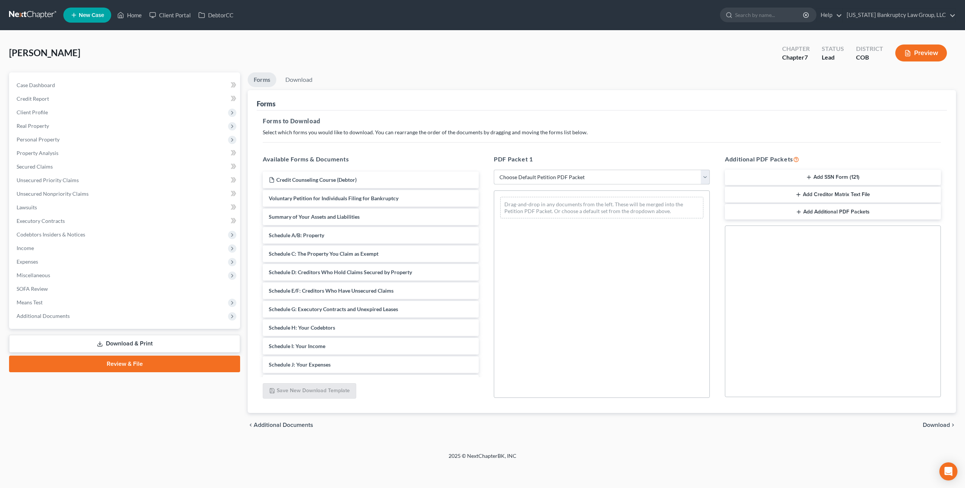
click at [532, 179] on select "Choose Default Petition PDF Packet Complete Bankruptcy Petition (all forms and …" at bounding box center [602, 177] width 216 height 15
select select "3"
click at [494, 170] on select "Choose Default Petition PDF Packet Complete Bankruptcy Petition (all forms and …" at bounding box center [602, 177] width 216 height 15
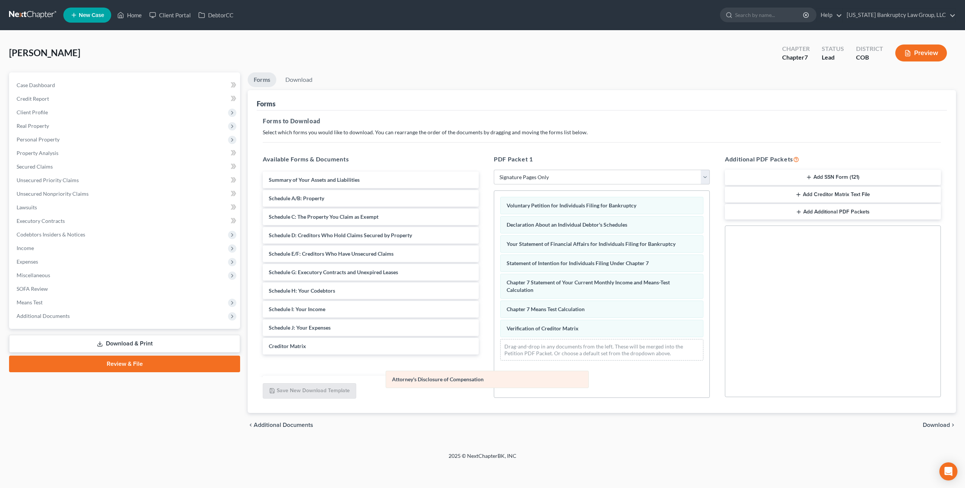
drag, startPoint x: 536, startPoint y: 344, endPoint x: 421, endPoint y: 377, distance: 119.4
click at [494, 366] on div "Attorney's Disclosure of Compensation Voluntary Petition for Individuals Filing…" at bounding box center [601, 279] width 215 height 176
click at [932, 424] on span "Download" at bounding box center [936, 425] width 27 height 6
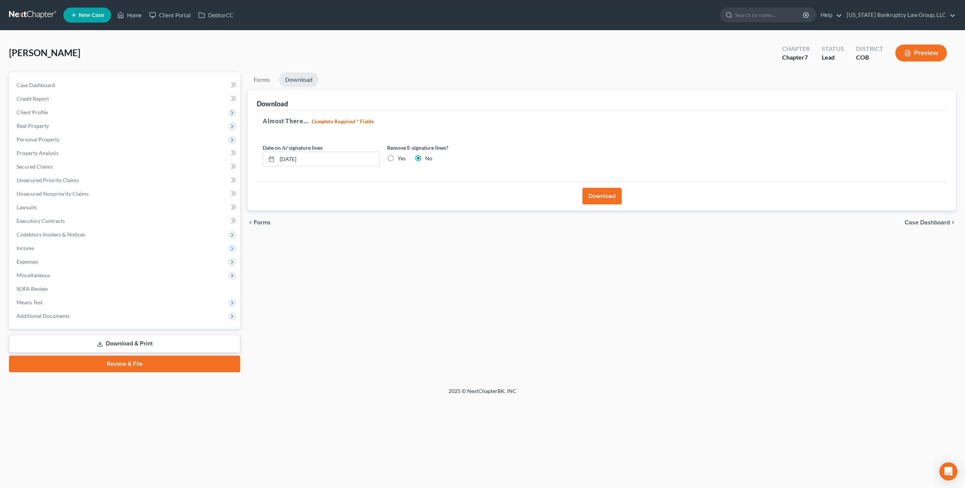
click at [609, 194] on button "Download" at bounding box center [601, 196] width 39 height 17
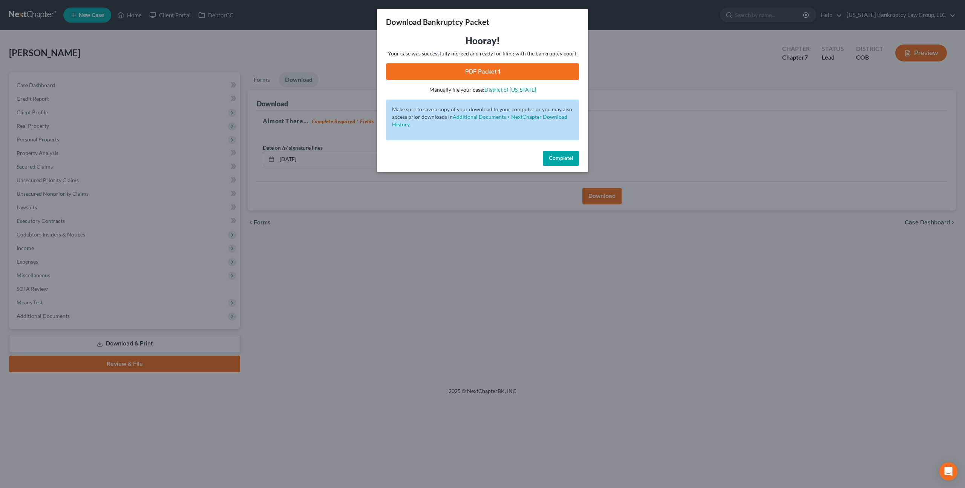
click at [497, 75] on link "PDF Packet 1" at bounding box center [482, 71] width 193 height 17
click at [562, 159] on span "Complete!" at bounding box center [561, 158] width 24 height 6
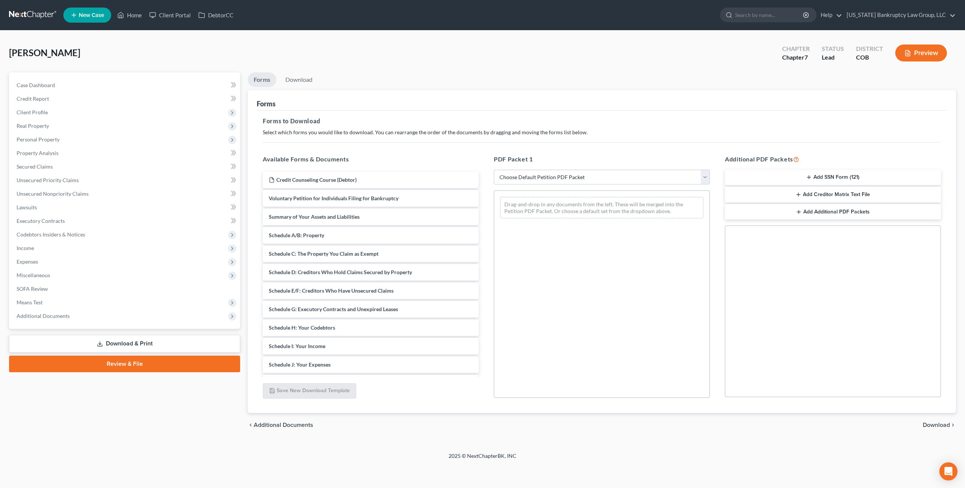
click at [33, 14] on link at bounding box center [33, 15] width 48 height 14
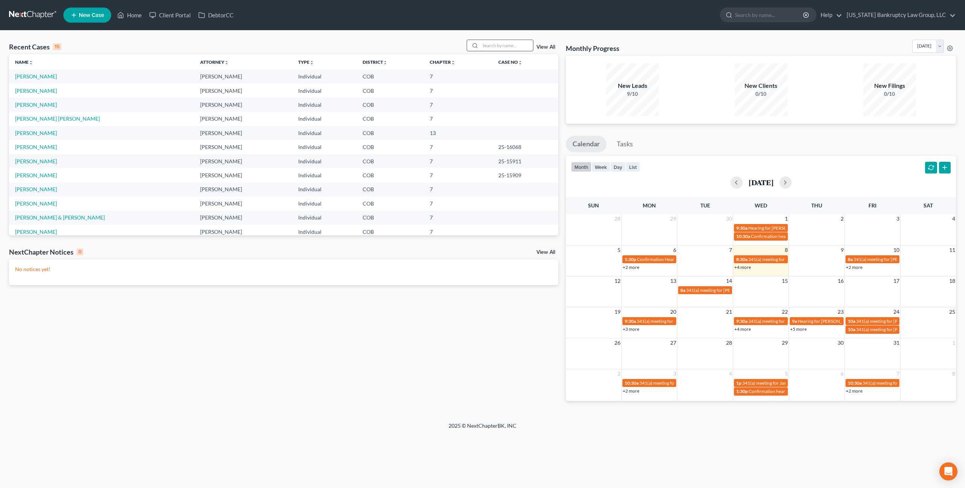
click at [490, 48] on input "search" at bounding box center [506, 45] width 53 height 11
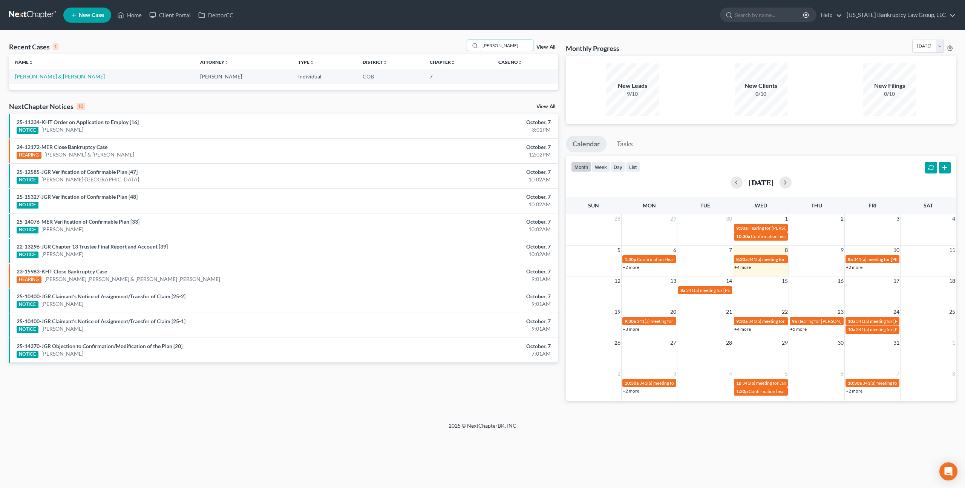
type input "deselms"
click at [38, 77] on link "[PERSON_NAME] & [PERSON_NAME]" at bounding box center [60, 76] width 90 height 6
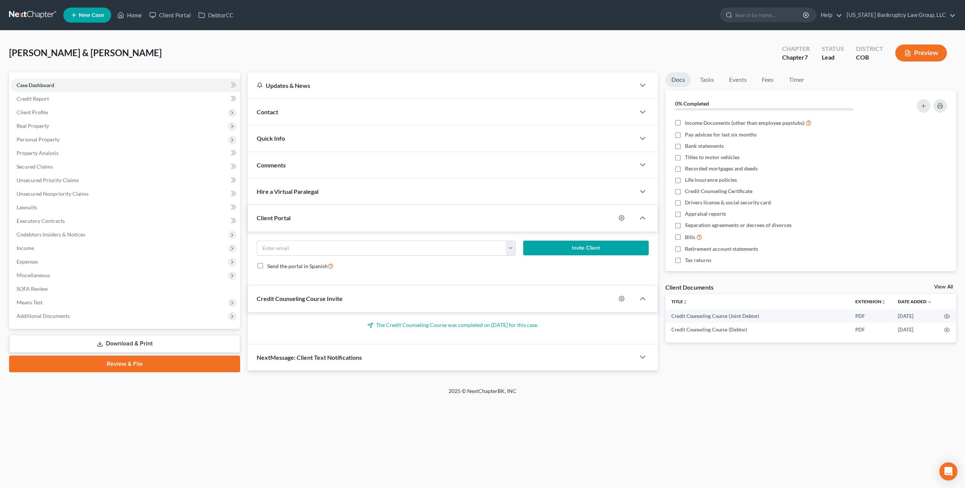
click at [35, 13] on link at bounding box center [33, 15] width 48 height 14
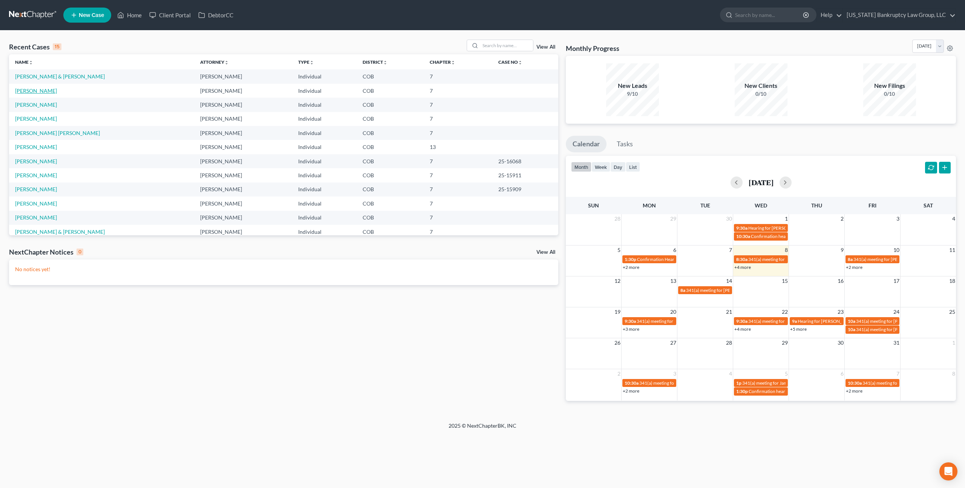
click at [36, 89] on link "[PERSON_NAME]" at bounding box center [36, 90] width 42 height 6
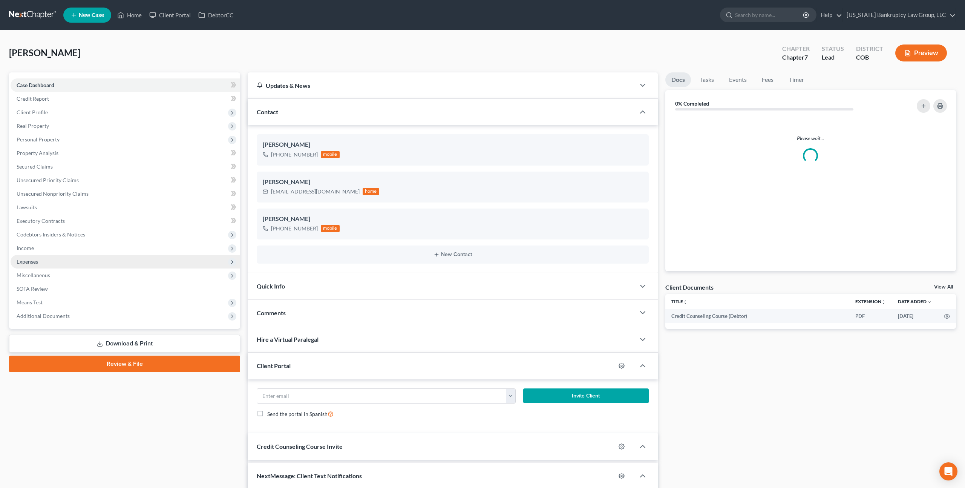
click at [31, 264] on span "Expenses" at bounding box center [27, 261] width 21 height 6
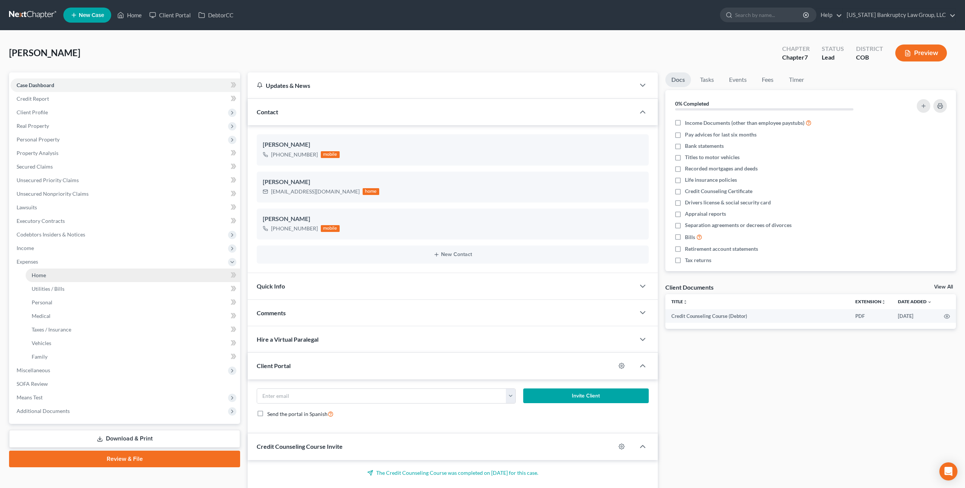
click at [38, 277] on span "Home" at bounding box center [39, 275] width 14 height 6
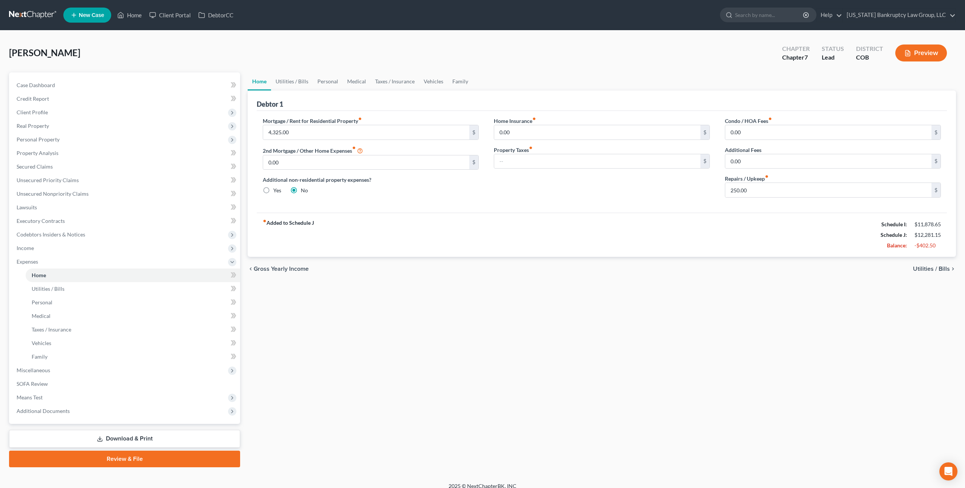
click at [45, 15] on link at bounding box center [33, 15] width 48 height 14
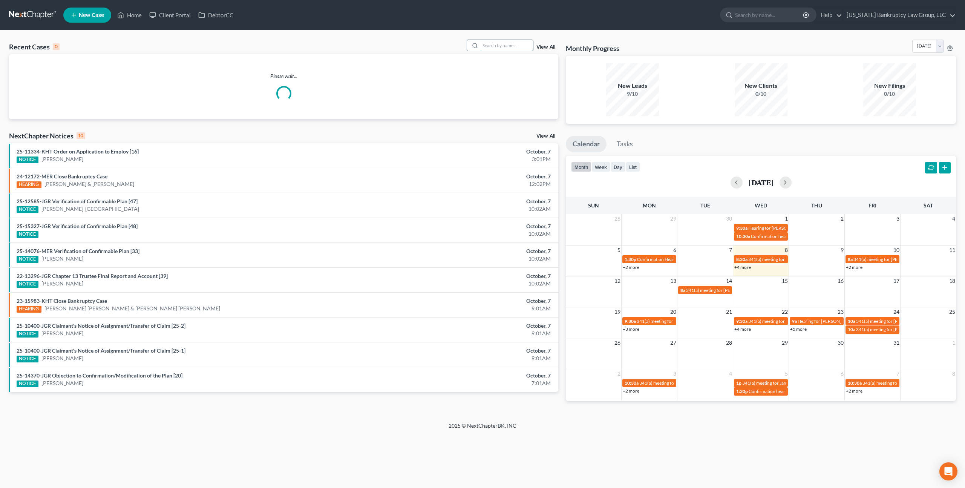
click at [488, 47] on input "search" at bounding box center [506, 45] width 53 height 11
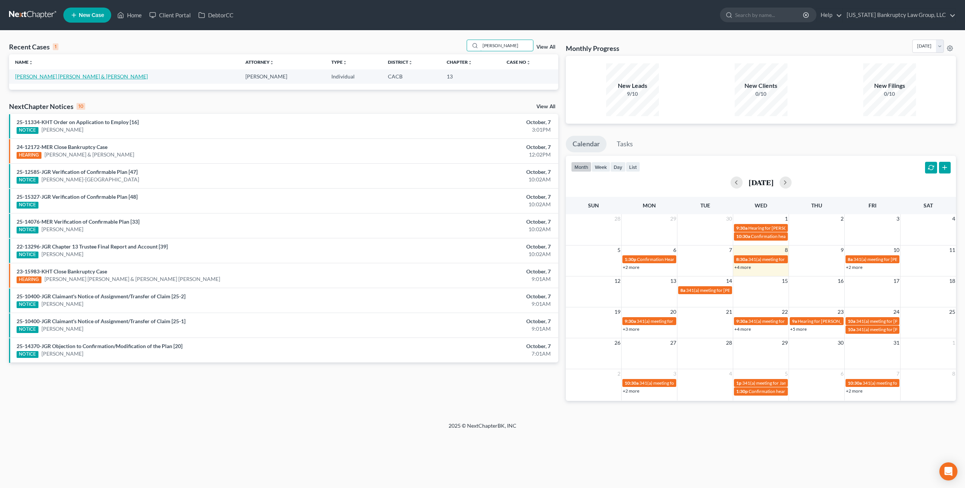
type input "[PERSON_NAME]"
click at [70, 78] on link "[PERSON_NAME] [PERSON_NAME] & [PERSON_NAME]" at bounding box center [81, 76] width 133 height 6
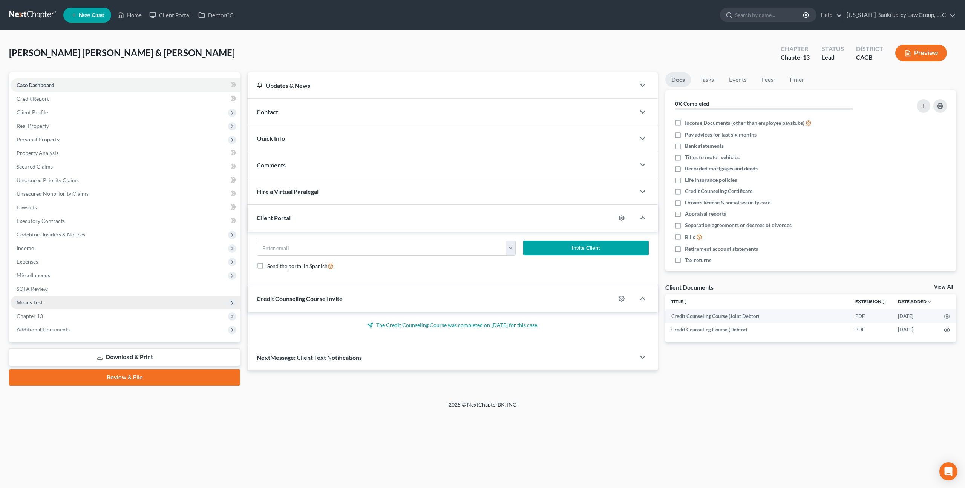
click at [46, 297] on span "Means Test" at bounding box center [126, 302] width 230 height 14
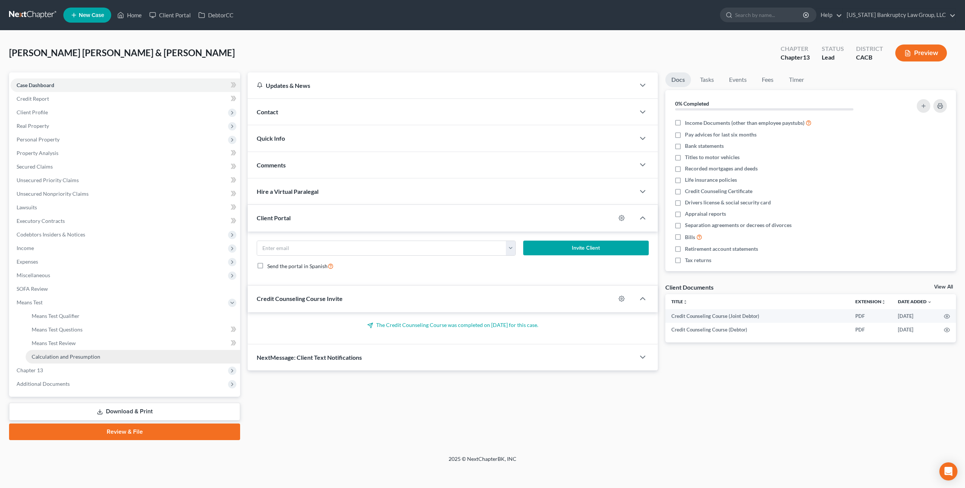
click at [68, 355] on span "Calculation and Presumption" at bounding box center [66, 356] width 69 height 6
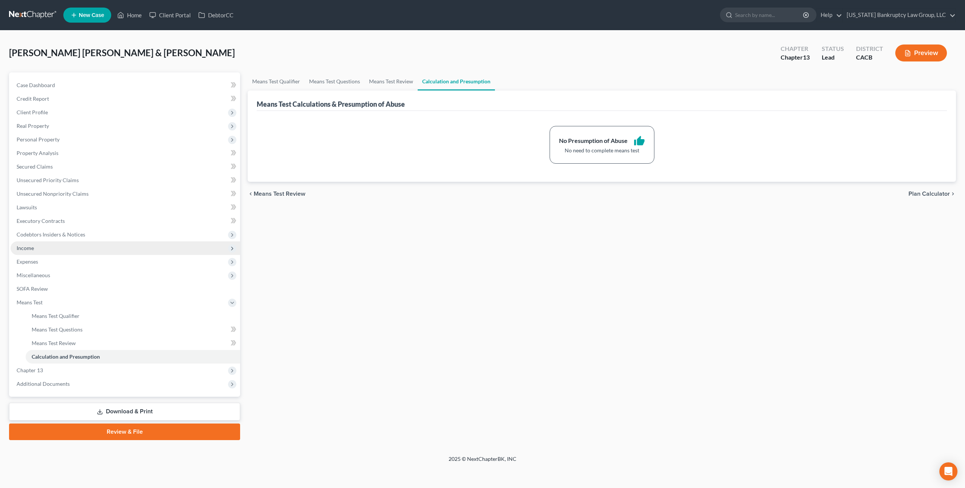
click at [36, 251] on span "Income" at bounding box center [126, 248] width 230 height 14
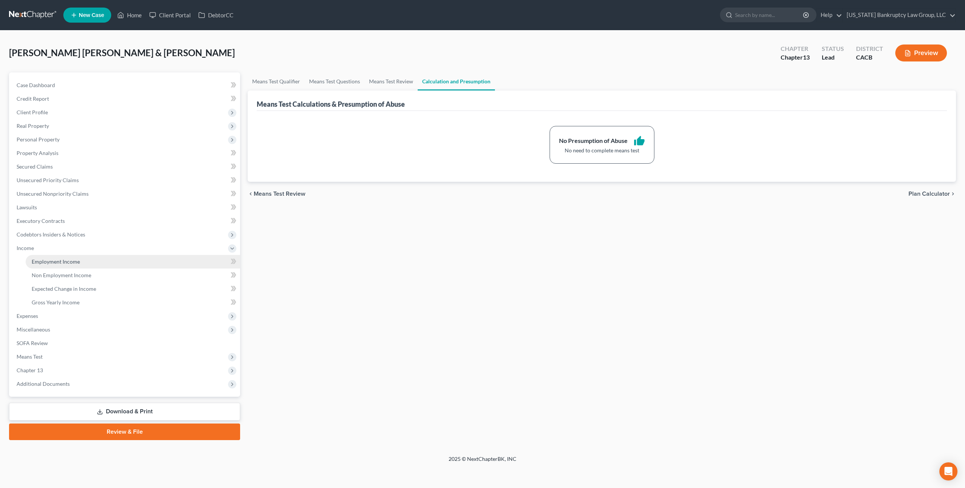
click at [54, 263] on span "Employment Income" at bounding box center [56, 261] width 48 height 6
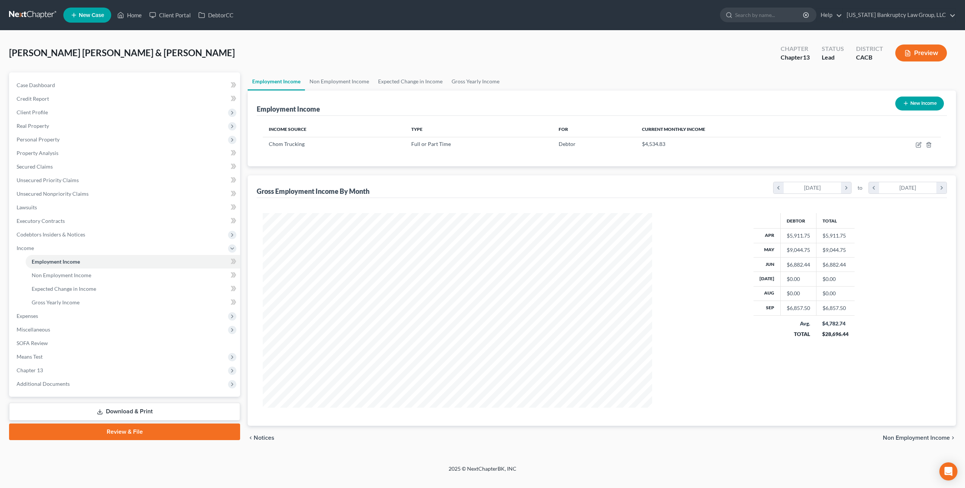
scroll to position [194, 404]
click at [348, 83] on link "Non Employment Income" at bounding box center [339, 81] width 69 height 18
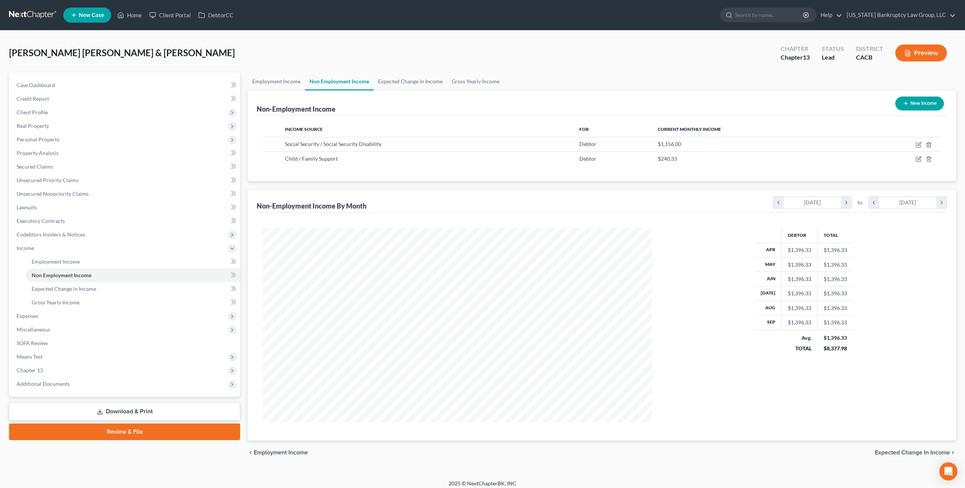
scroll to position [194, 404]
click at [277, 79] on link "Employment Income" at bounding box center [276, 81] width 57 height 18
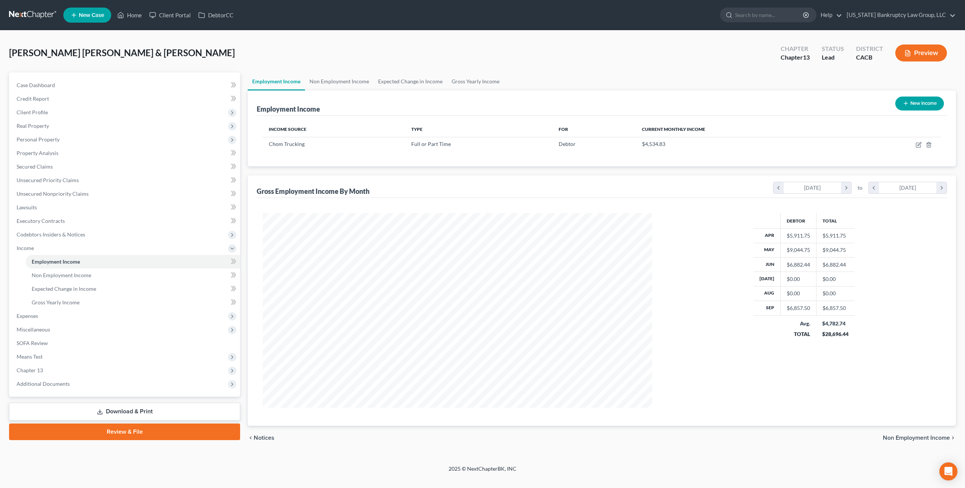
scroll to position [194, 404]
click at [48, 165] on span "Secured Claims" at bounding box center [35, 166] width 36 height 6
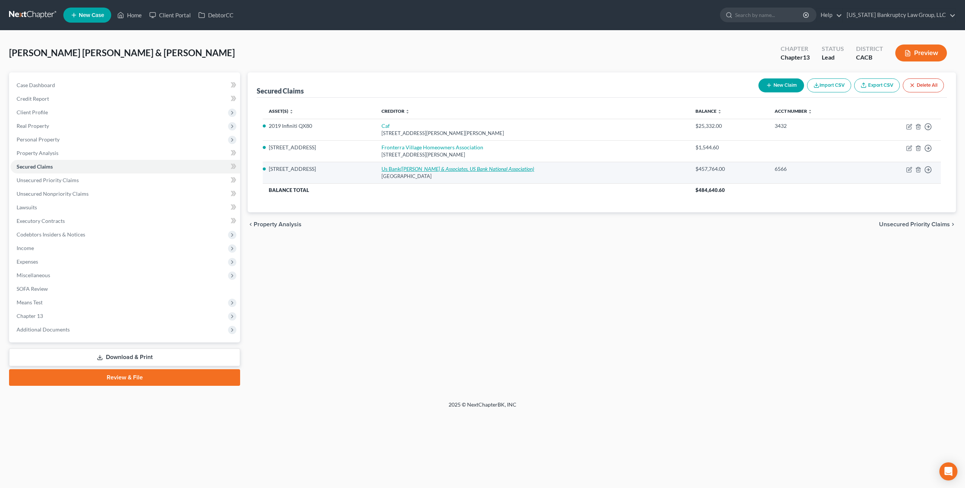
click at [393, 167] on link "Us Bank ([PERSON_NAME] & Associates, US Bank National Association)" at bounding box center [457, 168] width 153 height 6
select select "26"
select select "4"
select select "3"
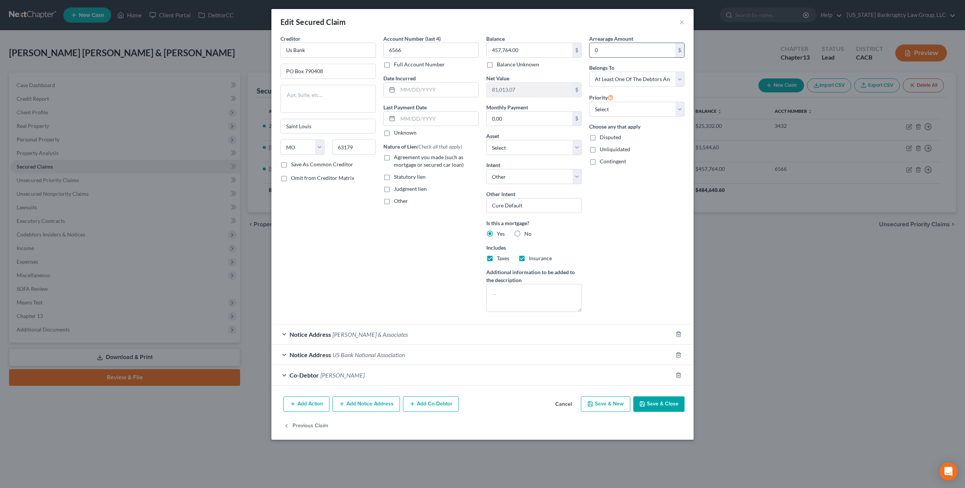
click at [591, 51] on input "0" at bounding box center [632, 50] width 86 height 14
type input "16,000.00"
click at [640, 404] on icon "button" at bounding box center [642, 404] width 6 height 6
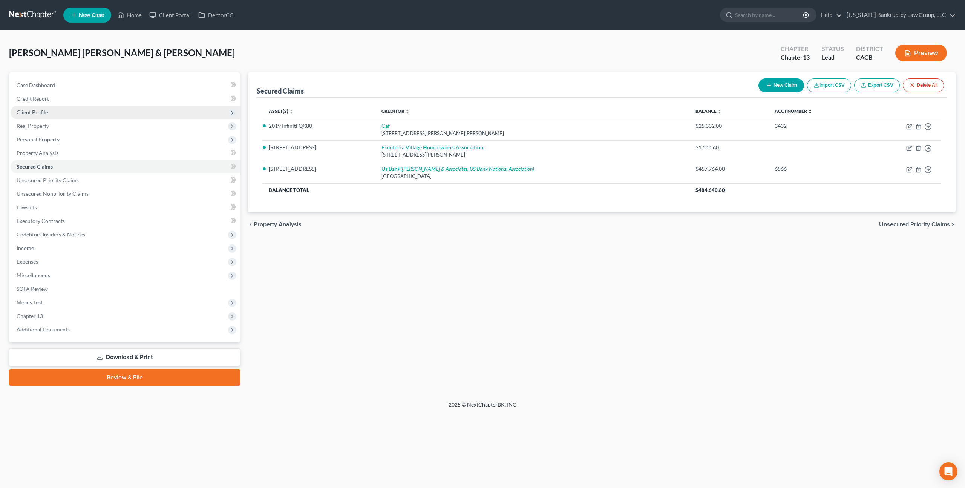
click at [46, 109] on span "Client Profile" at bounding box center [32, 112] width 31 height 6
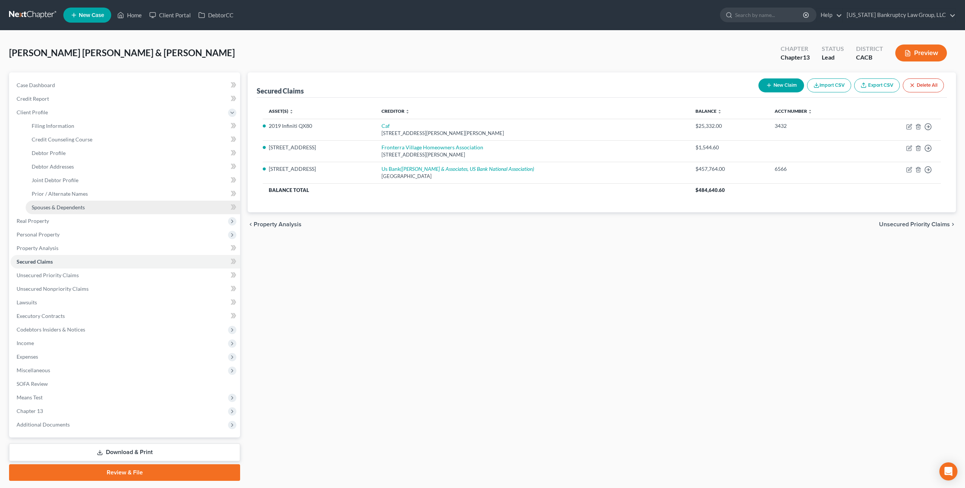
click at [68, 207] on span "Spouses & Dependents" at bounding box center [58, 207] width 53 height 6
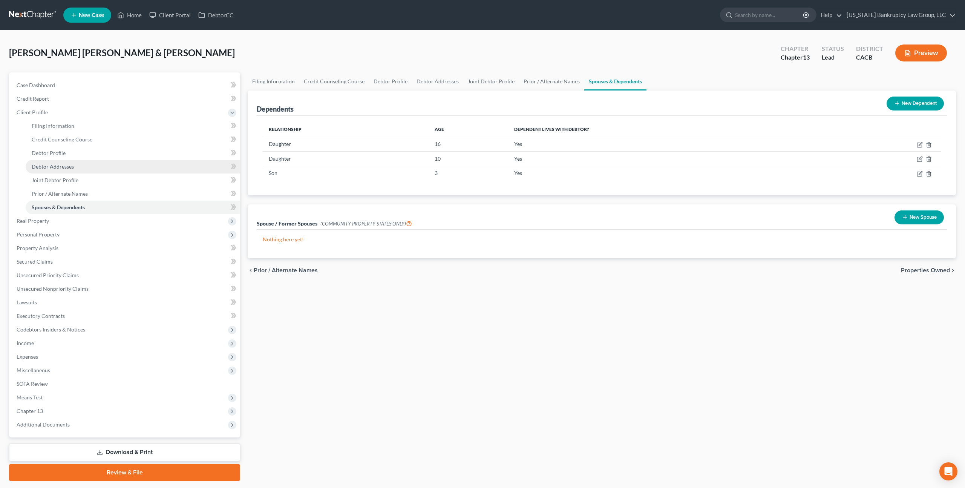
click at [60, 166] on span "Debtor Addresses" at bounding box center [53, 166] width 42 height 6
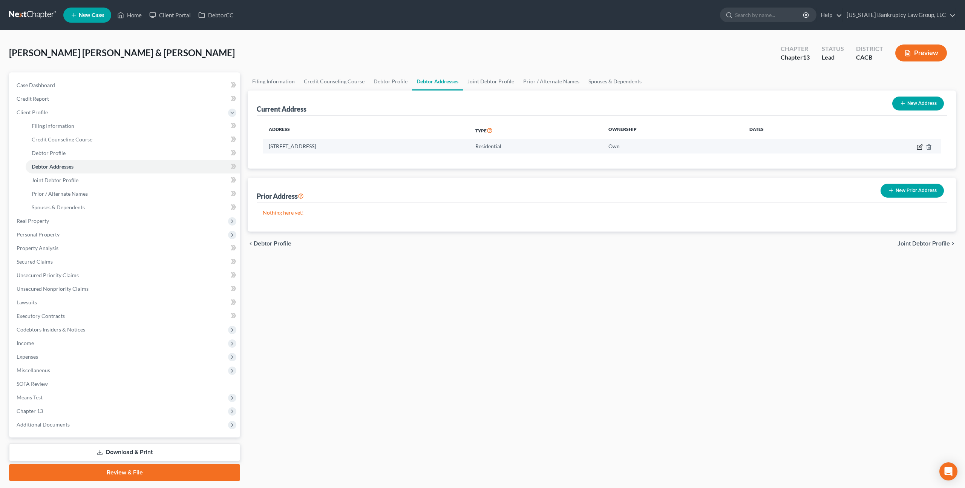
click at [917, 146] on icon "button" at bounding box center [920, 147] width 6 height 6
select select "5"
select select "0"
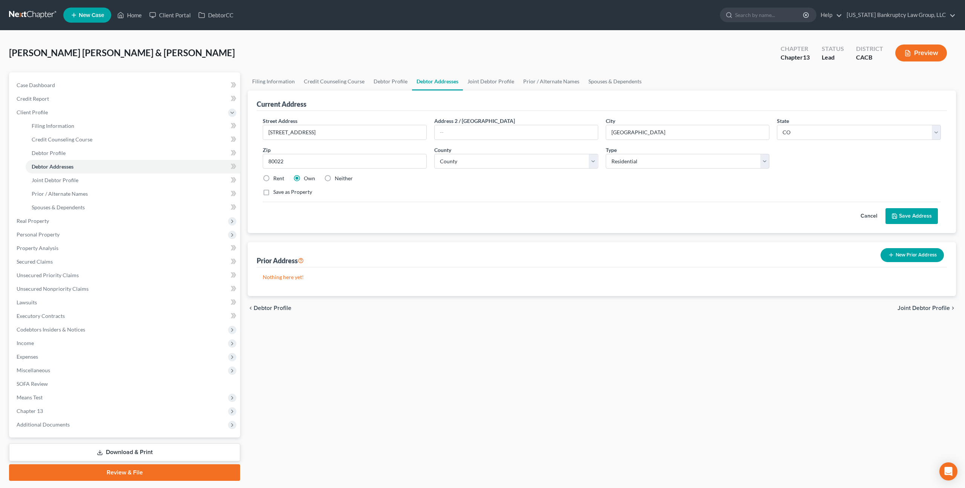
click at [43, 15] on link at bounding box center [33, 15] width 48 height 14
